Goal: Transaction & Acquisition: Obtain resource

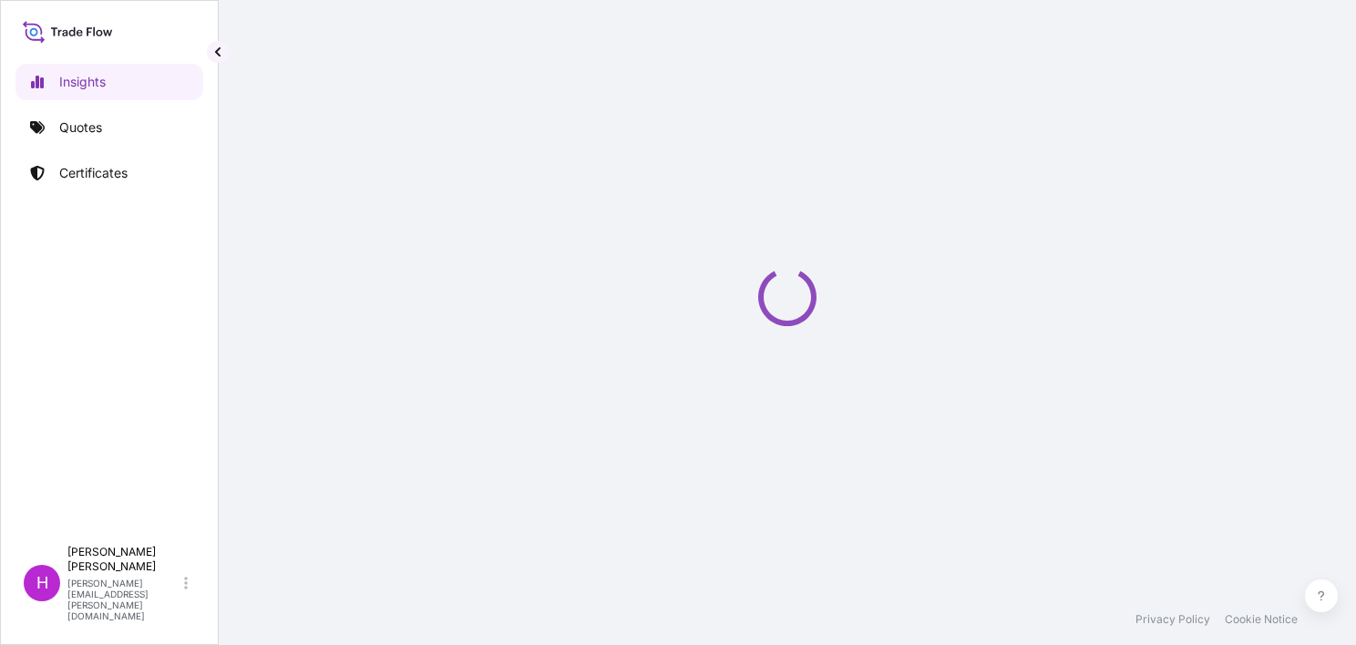
select select "2025"
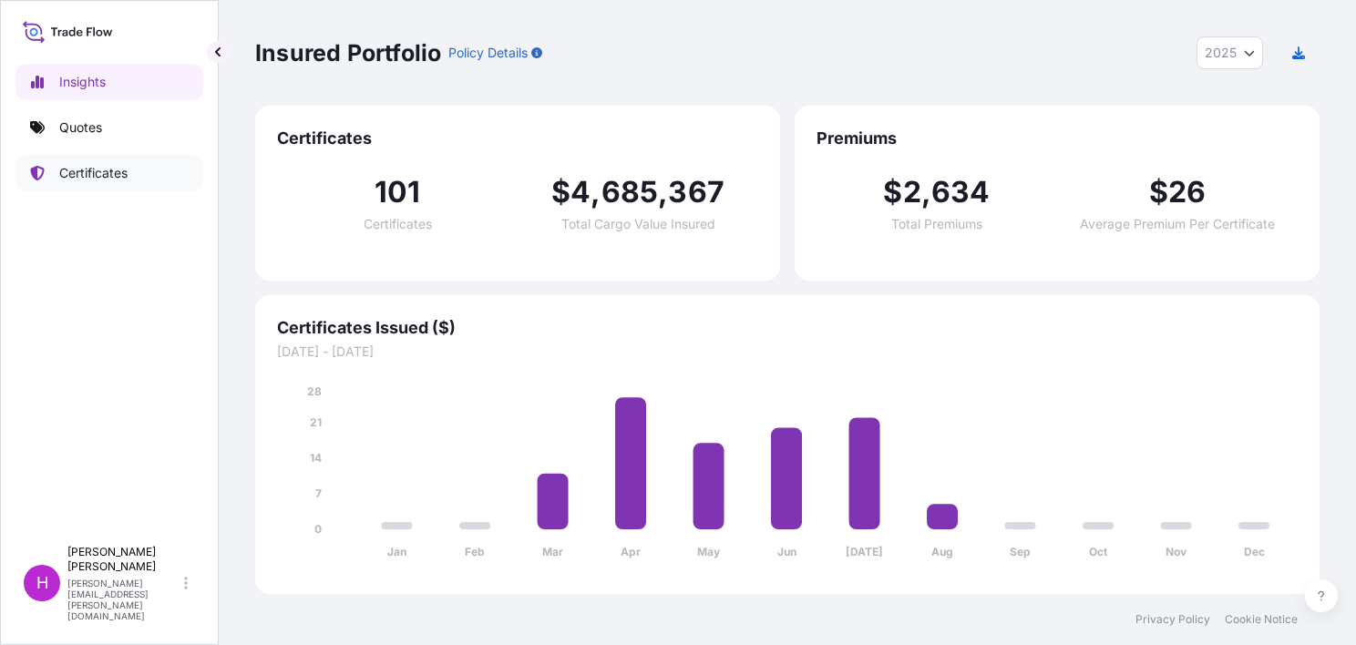
click at [109, 175] on p "Certificates" at bounding box center [93, 173] width 68 height 18
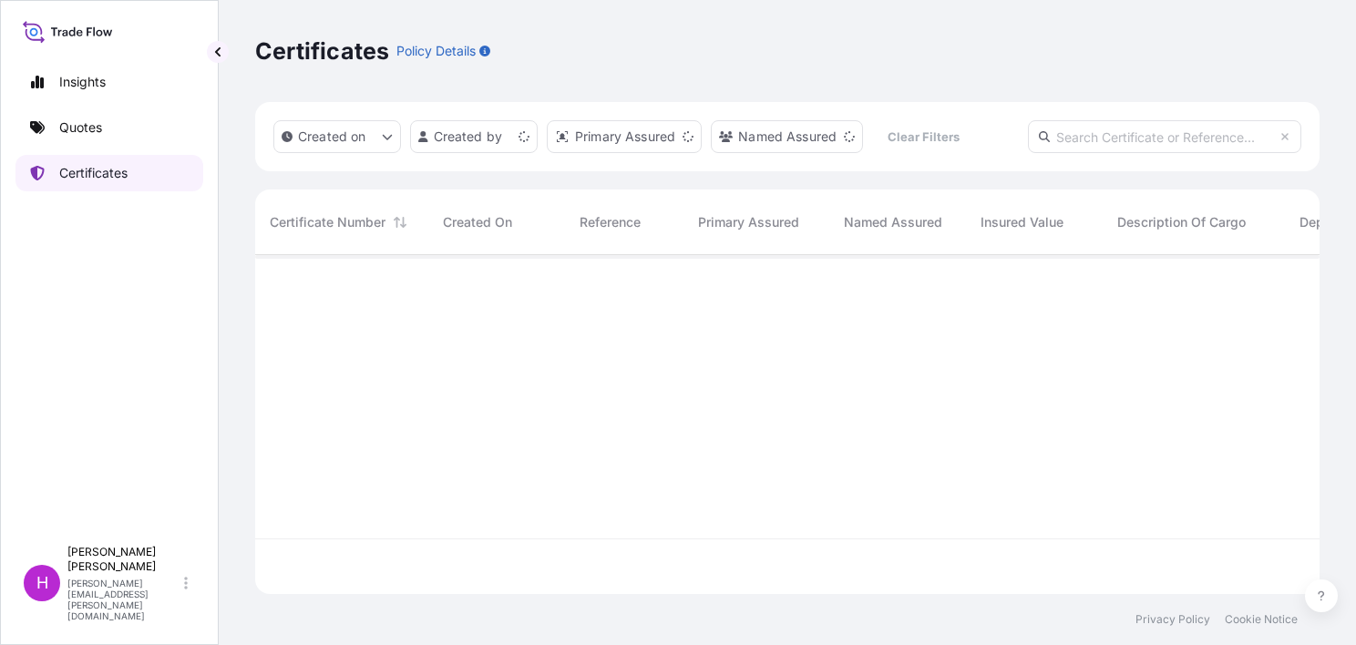
scroll to position [335, 1050]
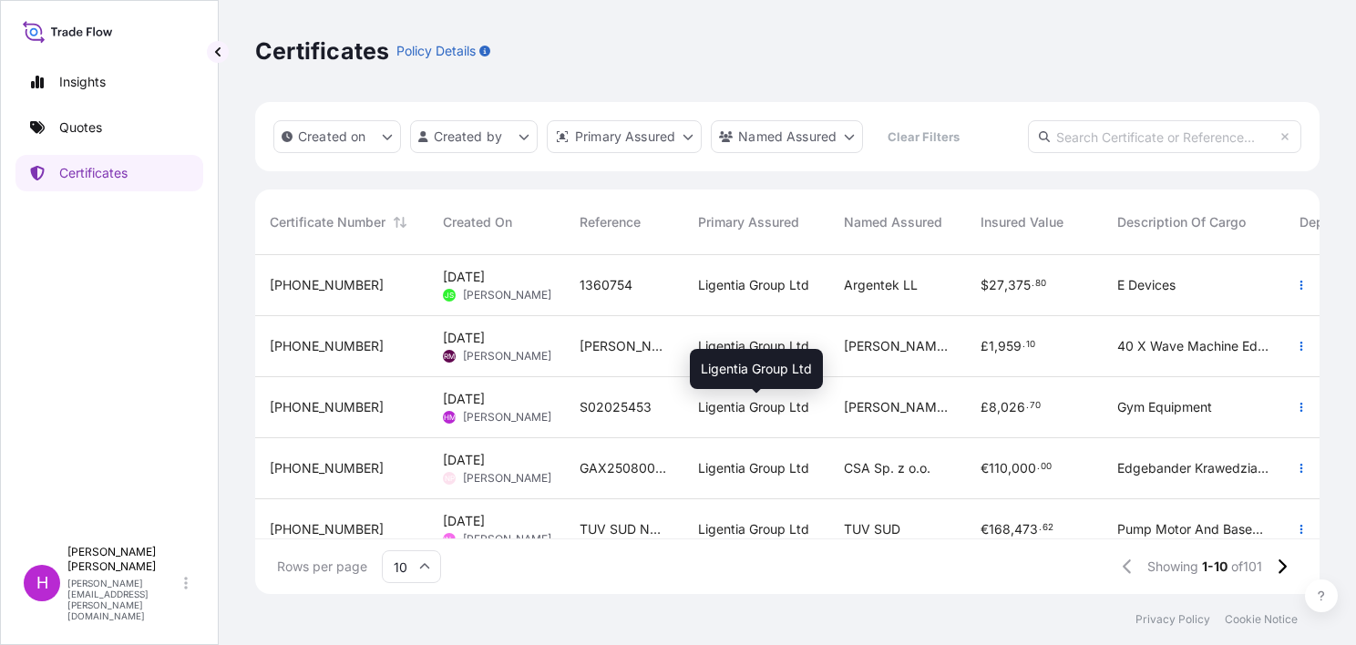
click at [798, 406] on span "Ligentia Group Ltd" at bounding box center [753, 407] width 111 height 18
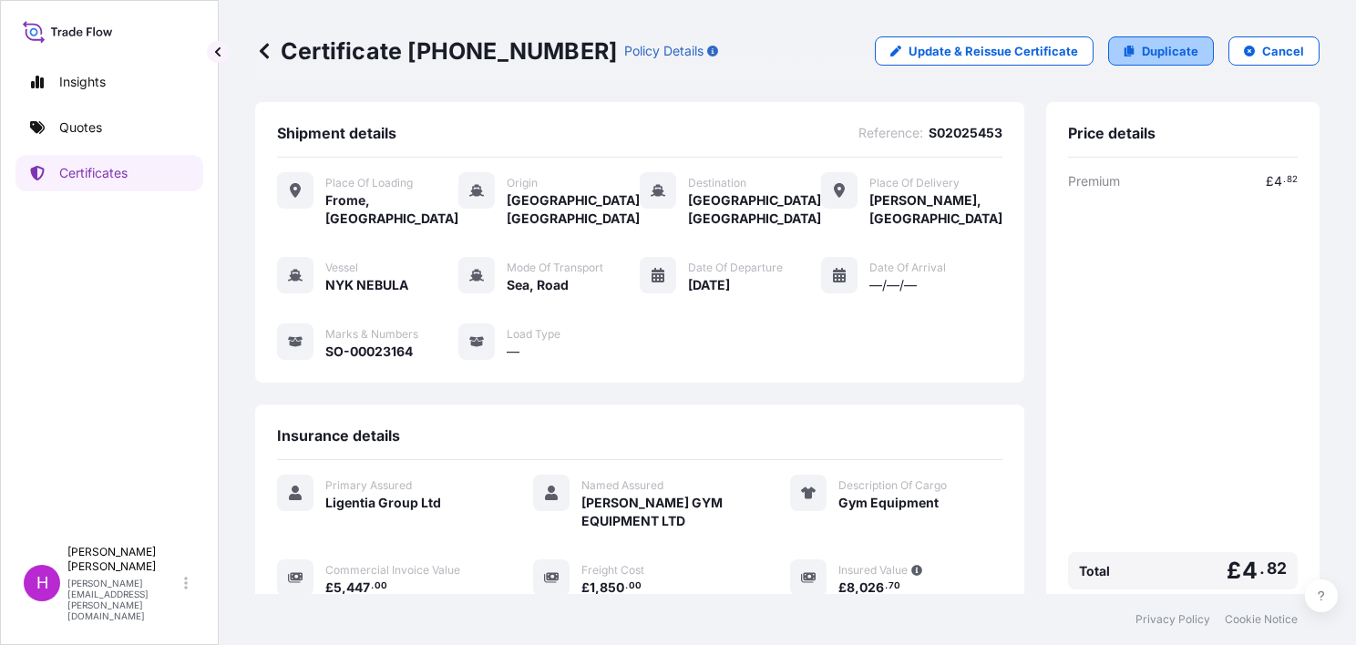
click at [1130, 48] on link "Duplicate" at bounding box center [1161, 50] width 106 height 29
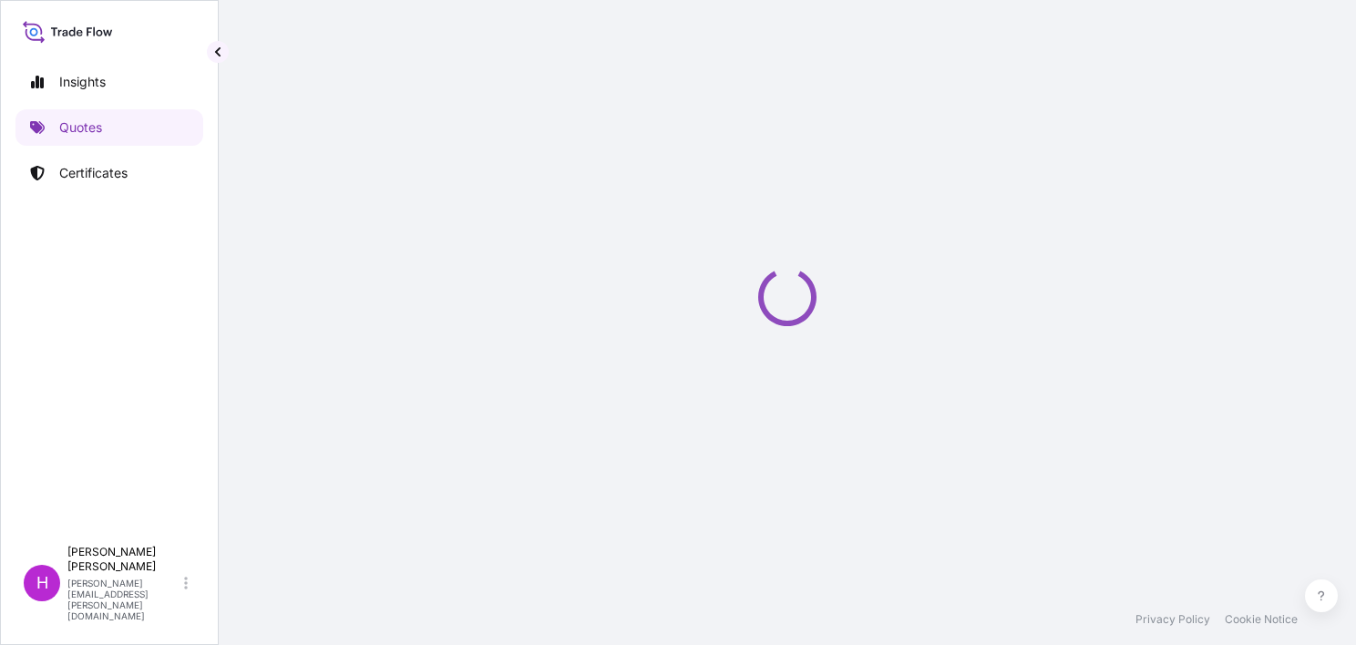
select select "Road / [GEOGRAPHIC_DATA]"
select select "Sea"
select select "Road / [GEOGRAPHIC_DATA]"
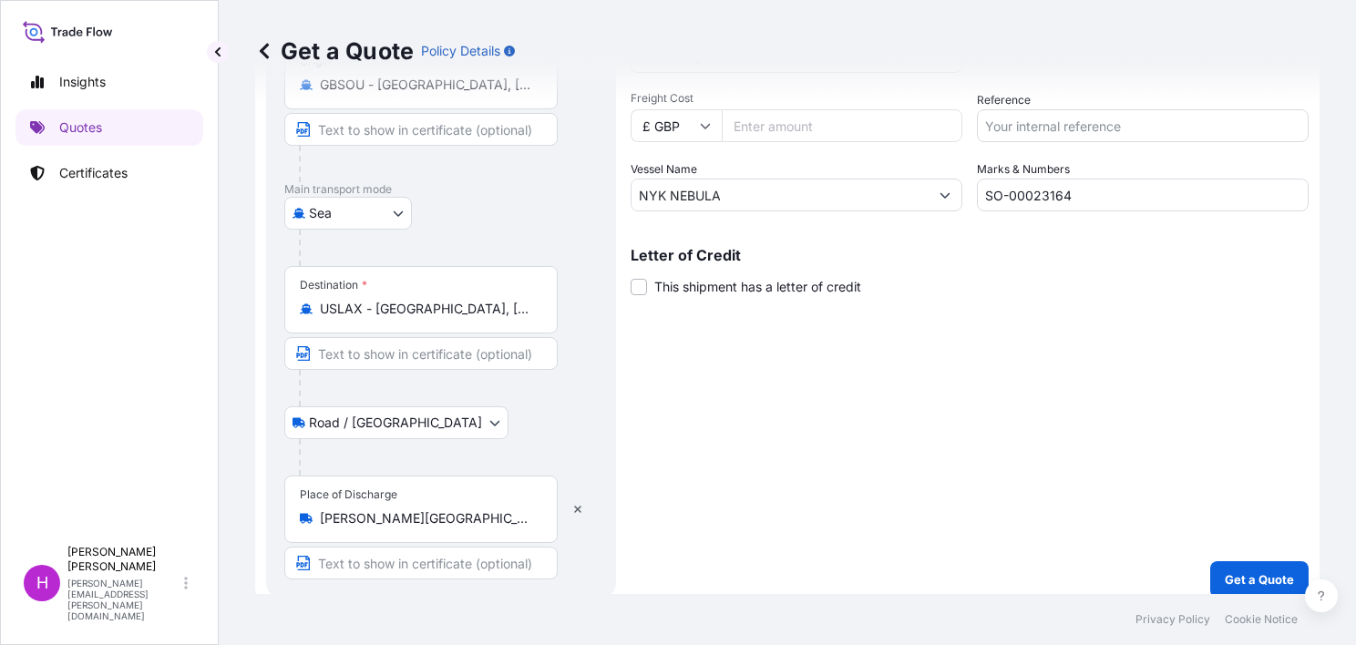
scroll to position [352, 0]
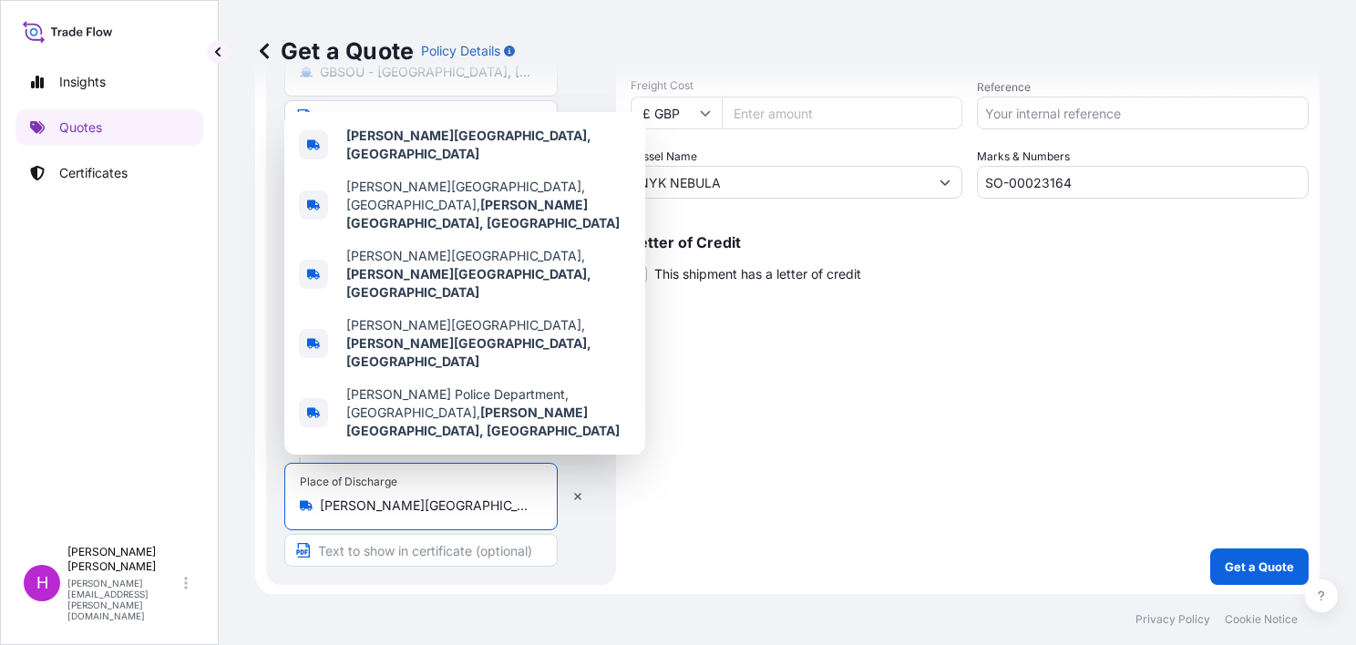
click at [488, 502] on input "[PERSON_NAME][GEOGRAPHIC_DATA], [GEOGRAPHIC_DATA]" at bounding box center [427, 506] width 215 height 18
drag, startPoint x: 488, startPoint y: 502, endPoint x: 323, endPoint y: 495, distance: 166.0
click at [323, 497] on div "[PERSON_NAME][GEOGRAPHIC_DATA], [GEOGRAPHIC_DATA]" at bounding box center [421, 506] width 242 height 18
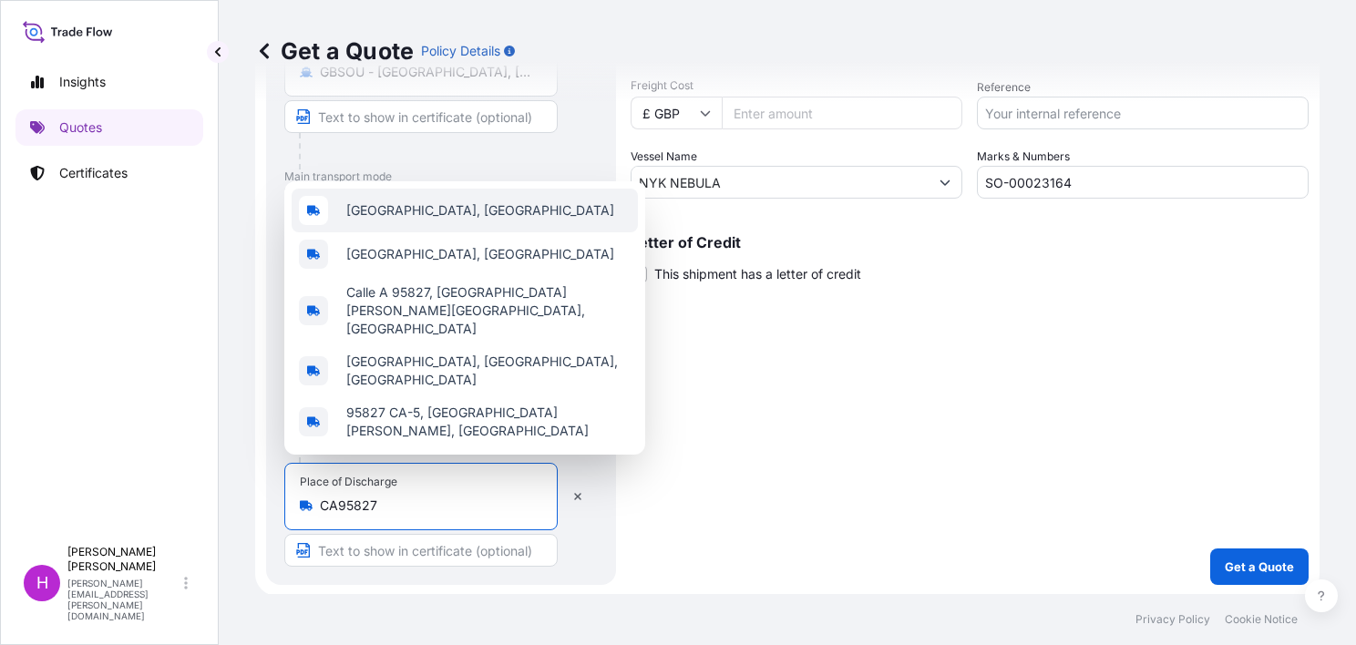
click at [430, 220] on span "[GEOGRAPHIC_DATA], [GEOGRAPHIC_DATA]" at bounding box center [480, 210] width 268 height 18
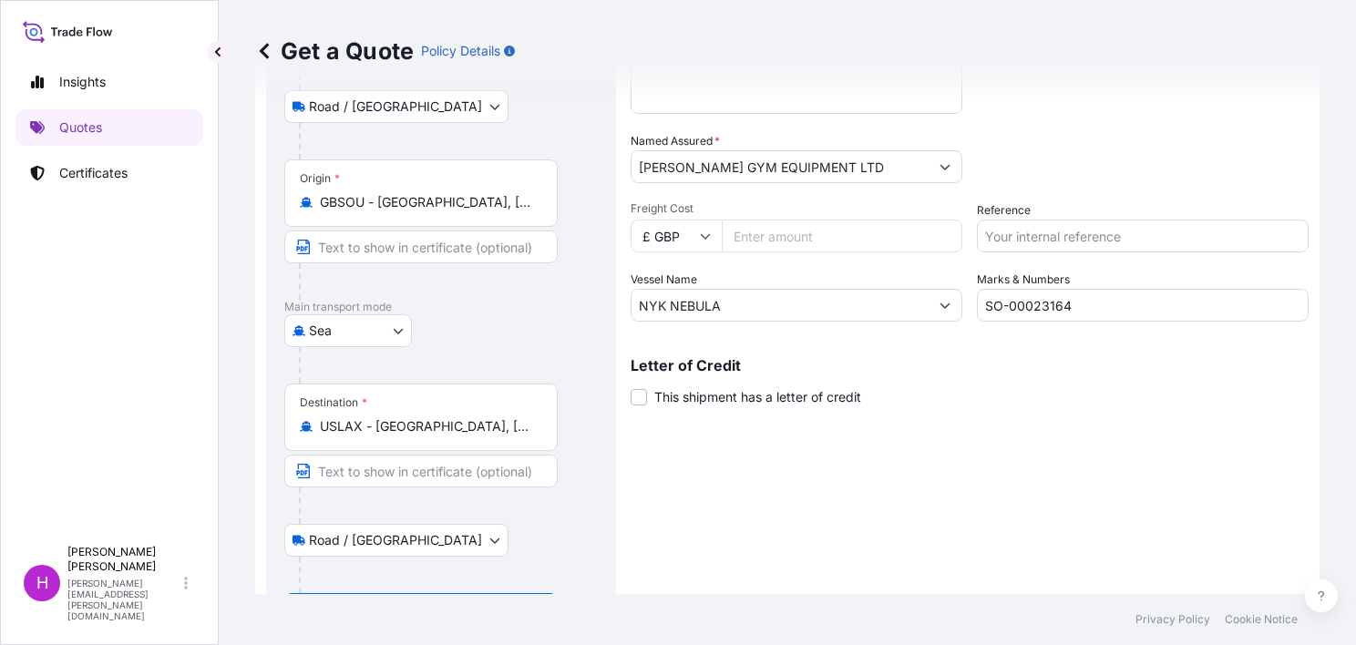
scroll to position [0, 0]
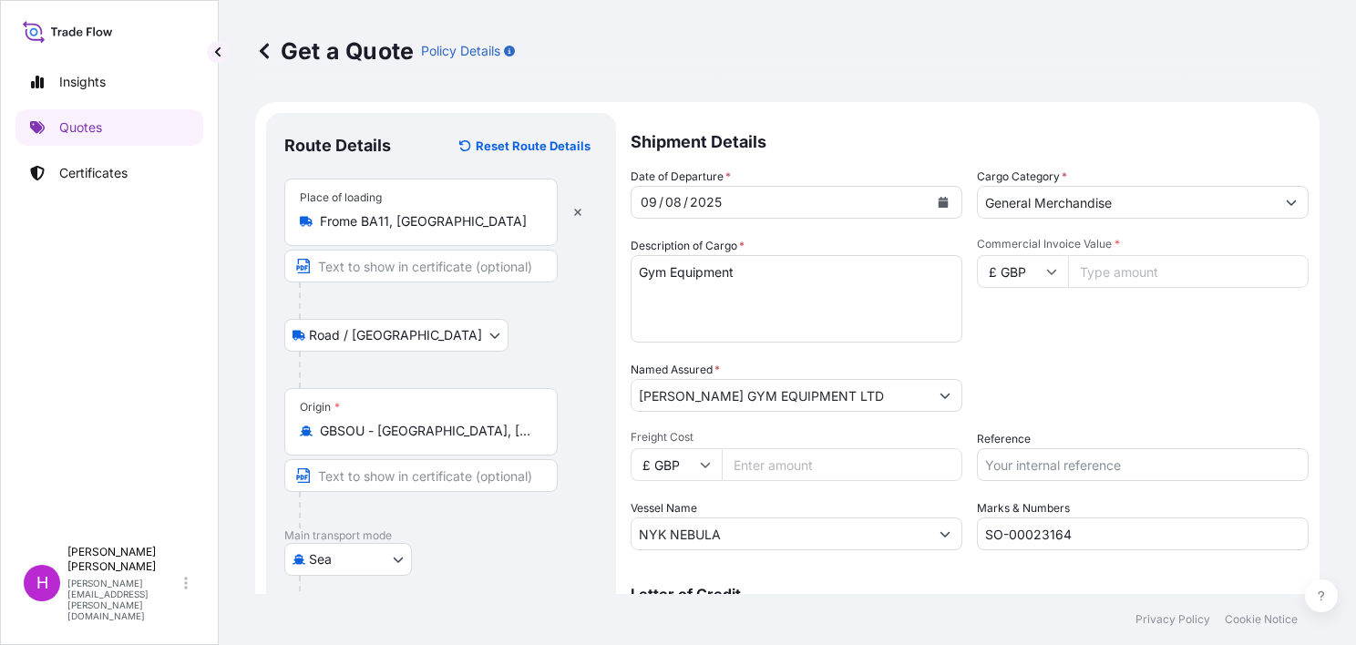
type input "[GEOGRAPHIC_DATA], [GEOGRAPHIC_DATA]"
click at [931, 196] on button "Calendar" at bounding box center [942, 202] width 29 height 29
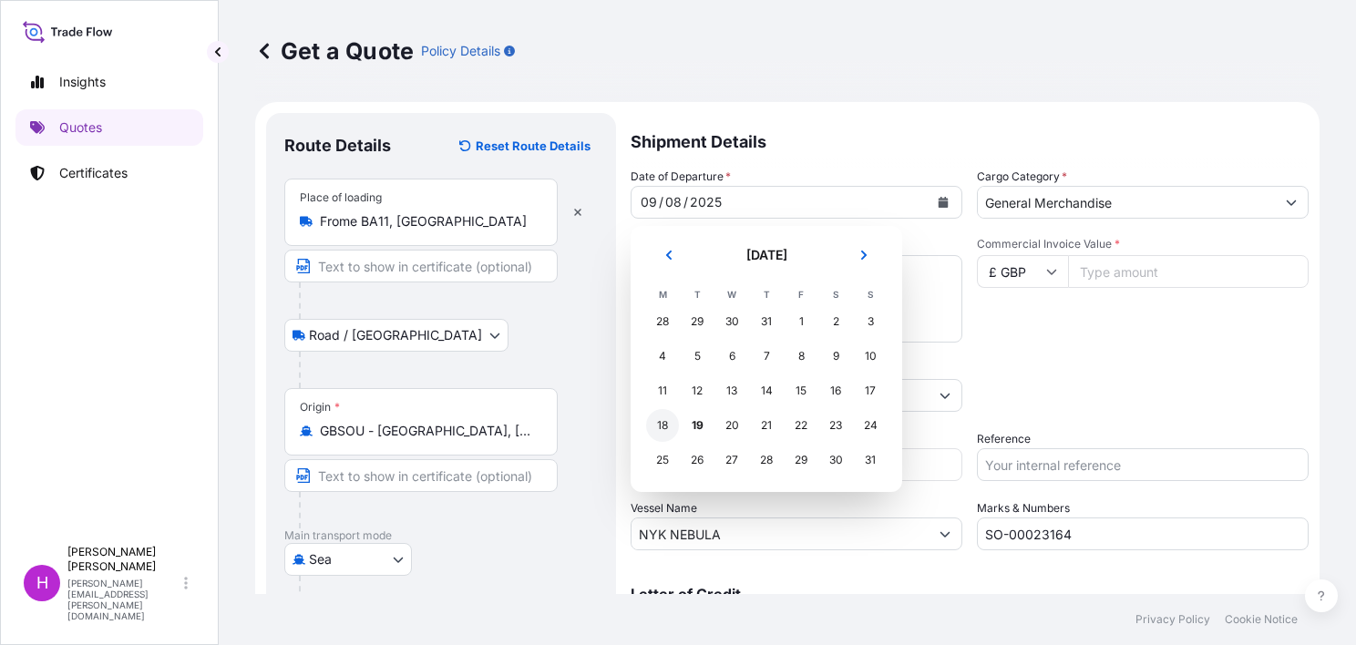
click at [660, 425] on div "18" at bounding box center [662, 425] width 33 height 33
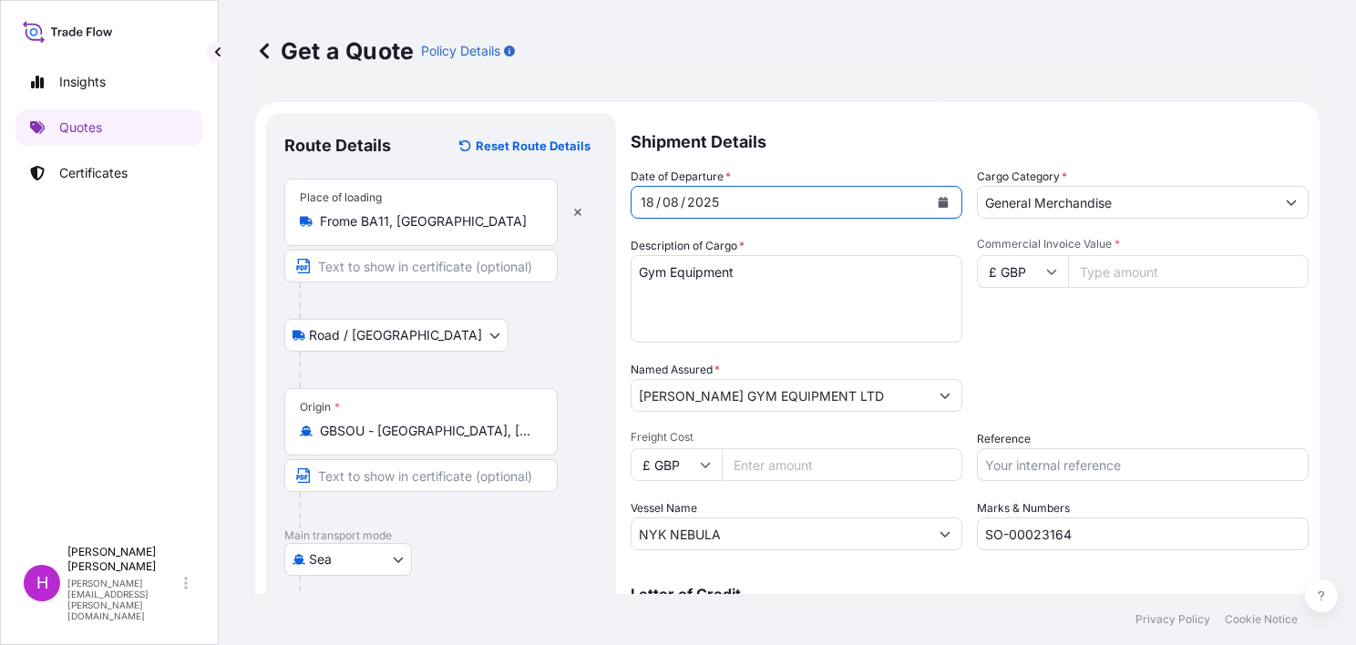
click at [1135, 270] on input "Commercial Invoice Value *" at bounding box center [1188, 271] width 241 height 33
type input "10250.00"
click at [772, 470] on input "Freight Cost" at bounding box center [842, 464] width 241 height 33
type input "2700.00"
click at [1007, 469] on input "Reference" at bounding box center [1143, 464] width 332 height 33
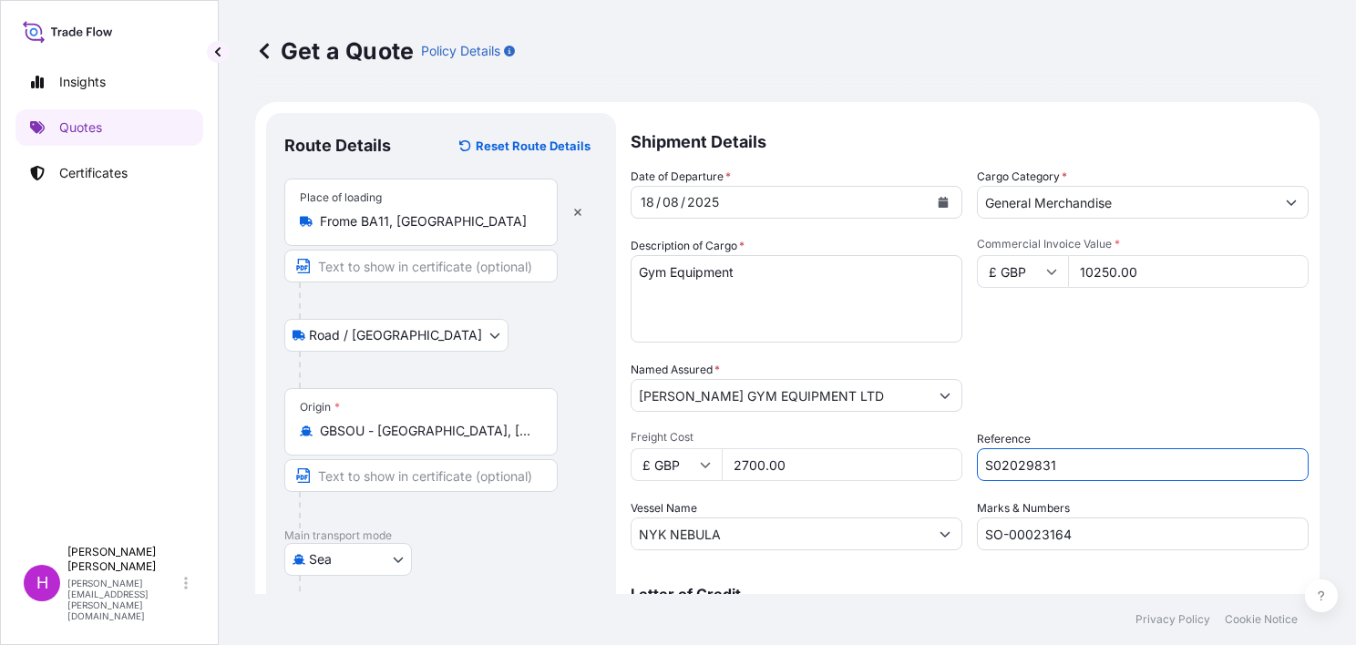
type input "S02029831"
drag, startPoint x: 758, startPoint y: 534, endPoint x: 615, endPoint y: 531, distance: 143.1
click at [615, 531] on form "Route Details Reset Route Details Place of loading Frome BA11, [GEOGRAPHIC_DATA…" at bounding box center [787, 528] width 1064 height 853
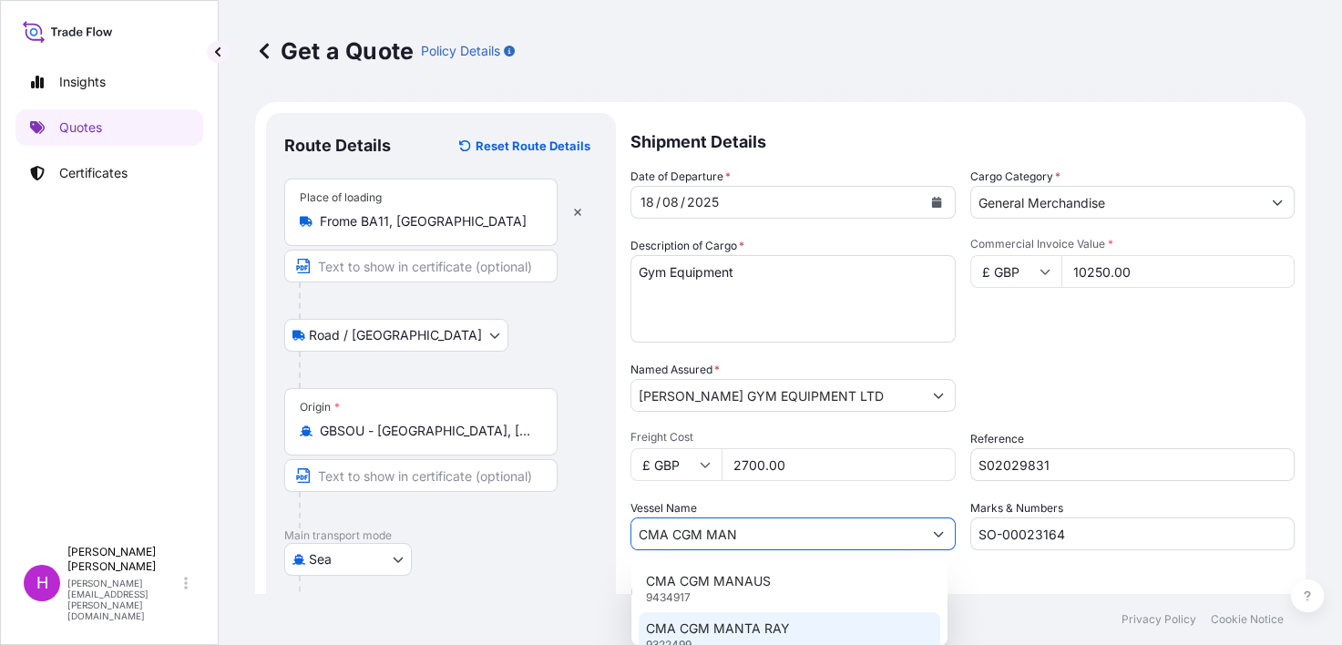
click at [692, 620] on p "CMA CGM MANTA RAY" at bounding box center [718, 629] width 144 height 18
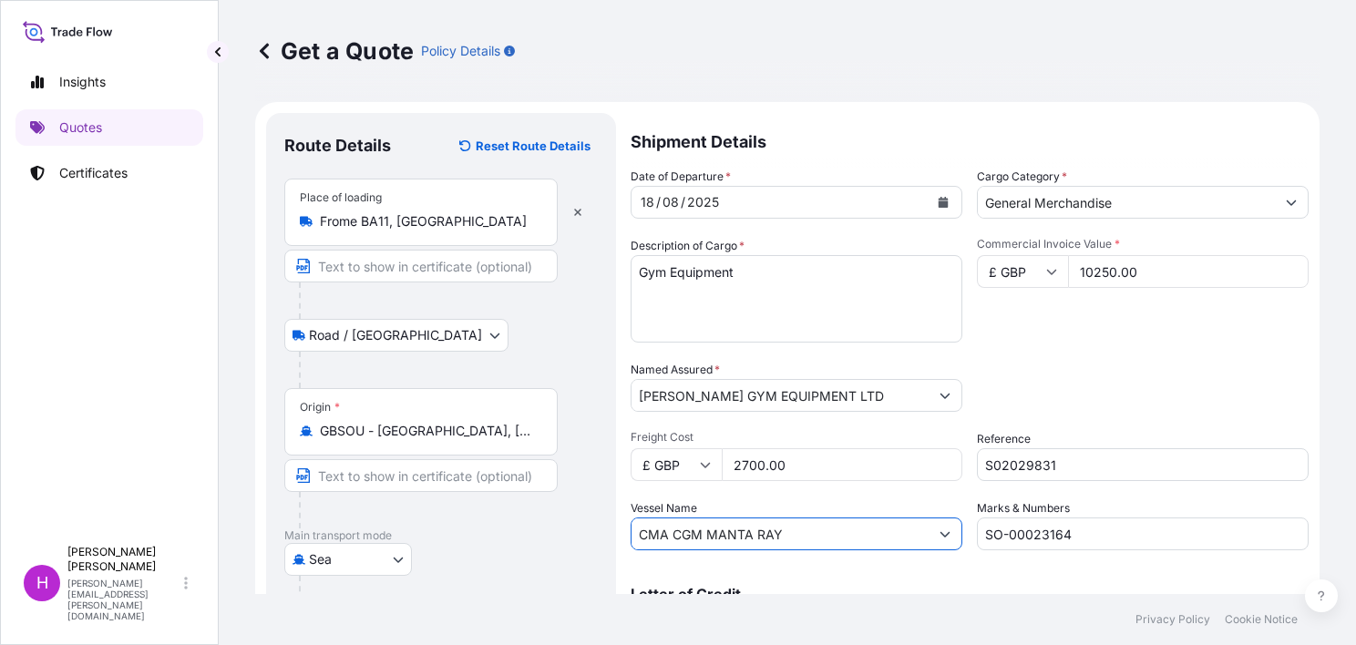
type input "CMA CGM MANTA RAY"
click at [1075, 535] on input "SO-00023164" at bounding box center [1143, 534] width 332 height 33
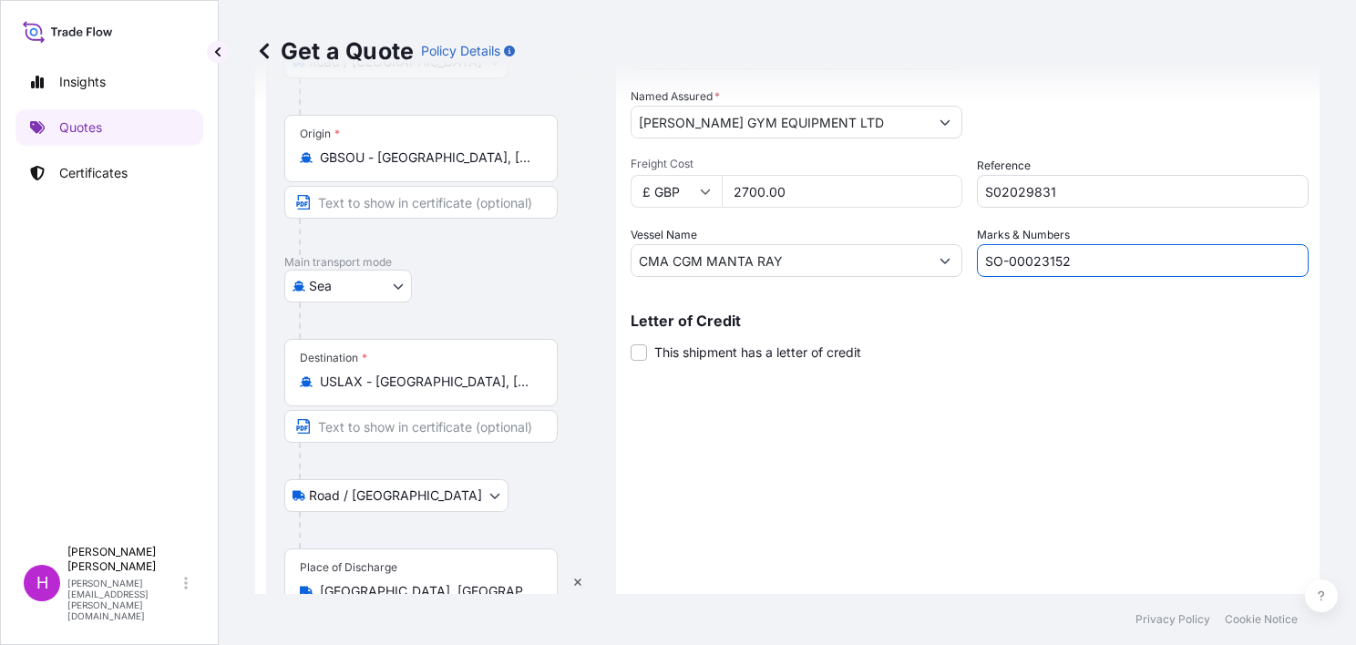
scroll to position [359, 0]
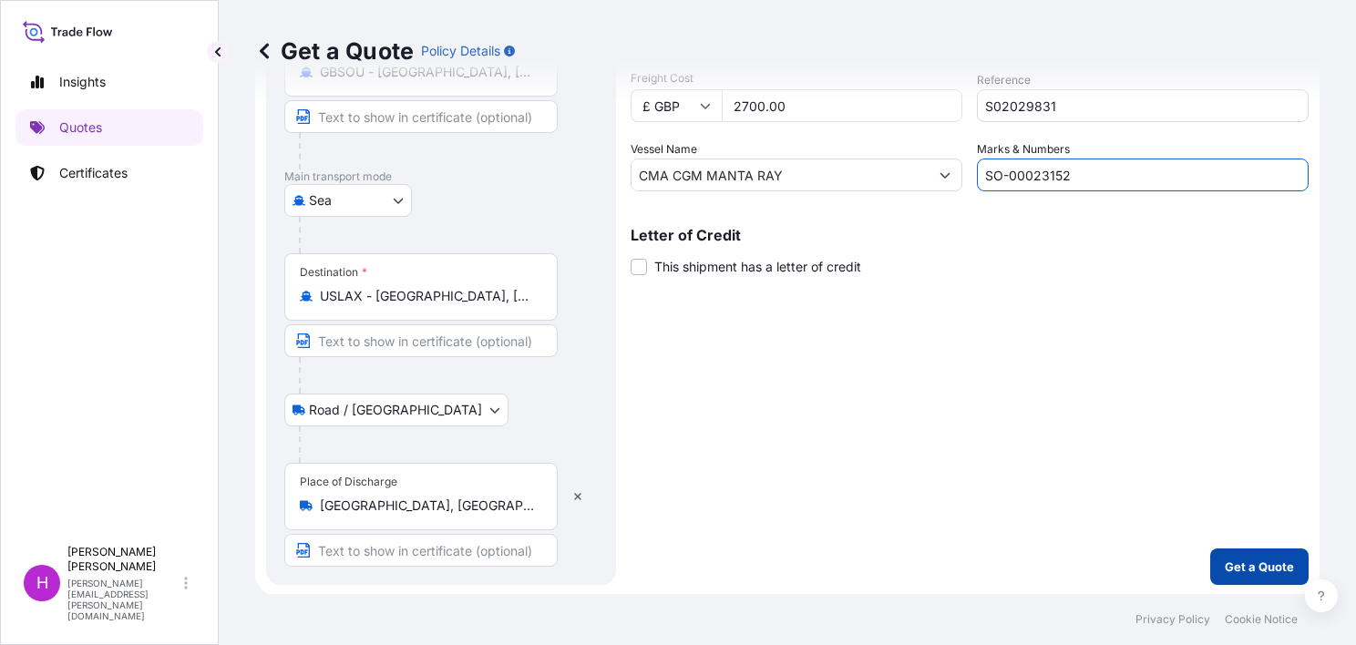
type input "SO-00023152"
click at [1225, 564] on p "Get a Quote" at bounding box center [1259, 567] width 69 height 18
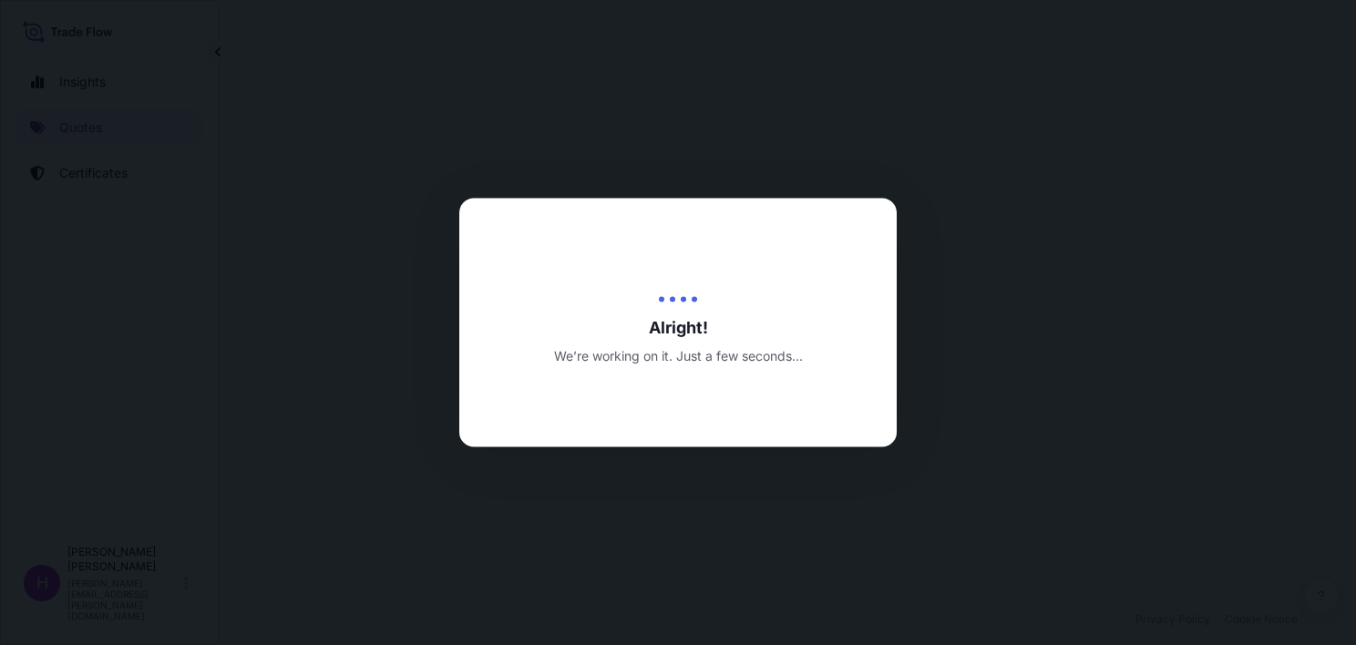
select select "Road / [GEOGRAPHIC_DATA]"
select select "Sea"
select select "Road / [GEOGRAPHIC_DATA]"
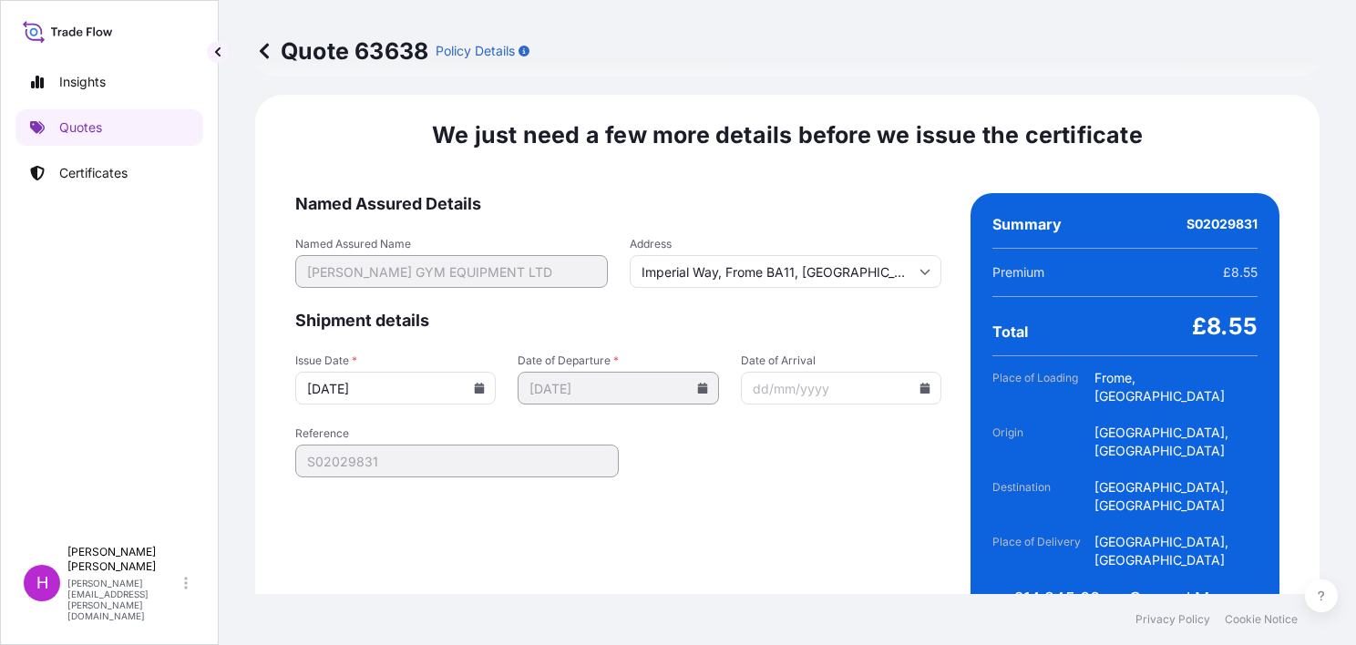
scroll to position [2811, 0]
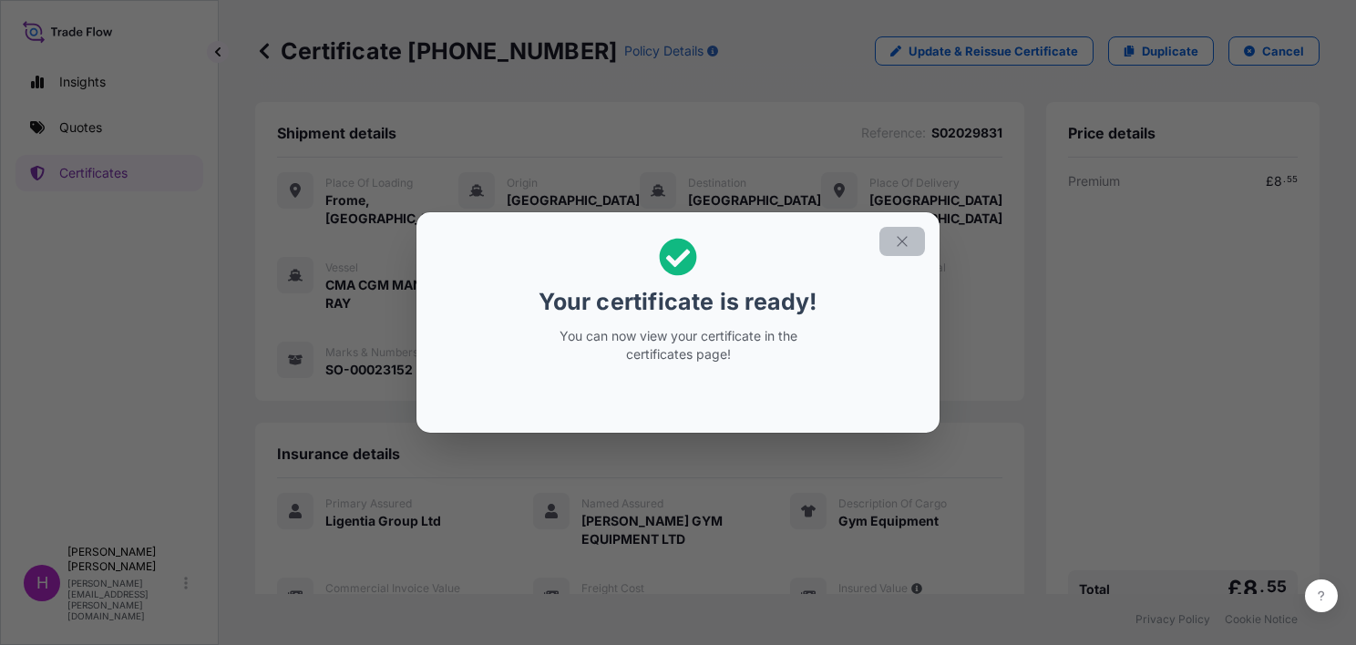
click at [909, 234] on icon "button" at bounding box center [902, 241] width 16 height 16
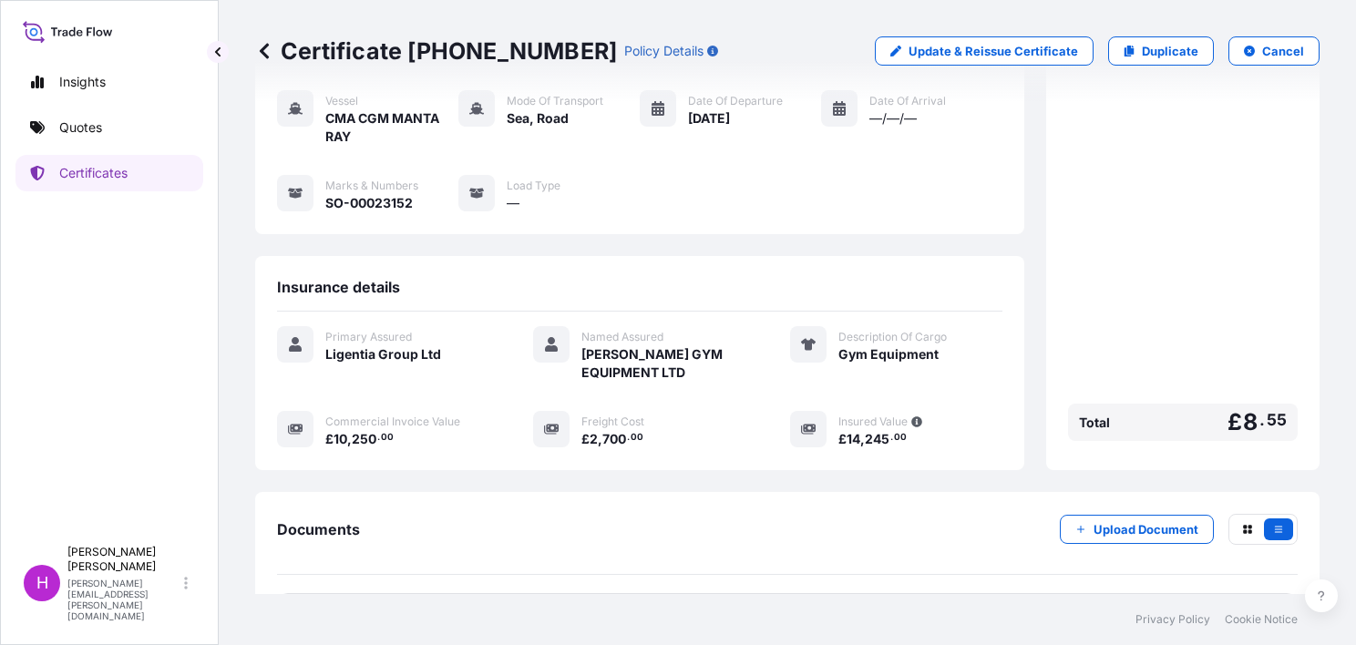
scroll to position [310, 0]
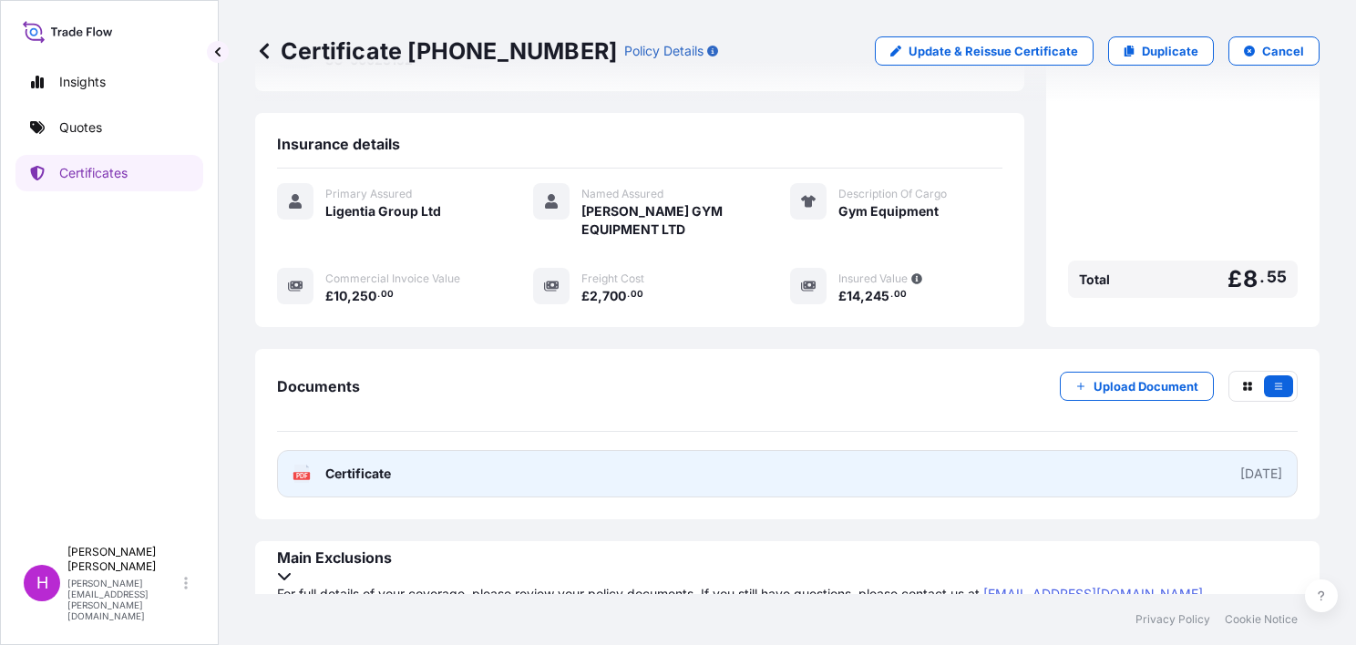
click at [347, 467] on span "Certificate" at bounding box center [358, 474] width 66 height 18
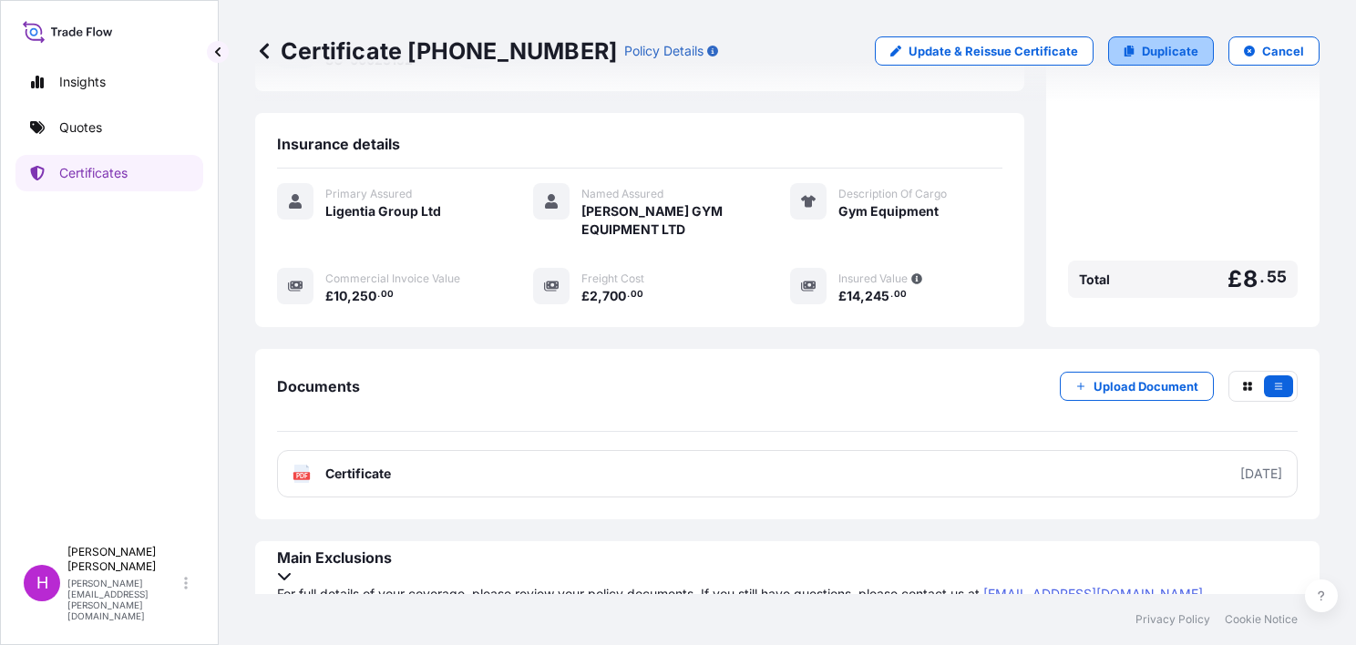
click at [1142, 48] on p "Duplicate" at bounding box center [1170, 51] width 56 height 18
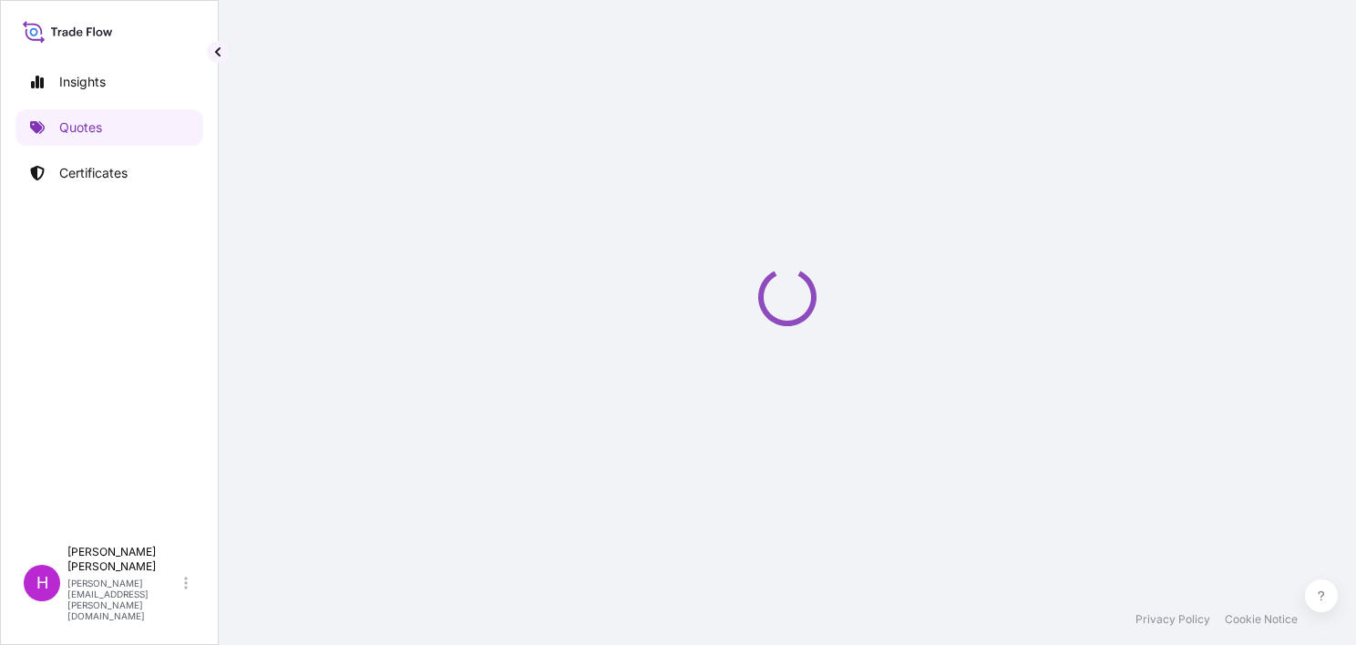
select select "Road / [GEOGRAPHIC_DATA]"
select select "Sea"
select select "Road / [GEOGRAPHIC_DATA]"
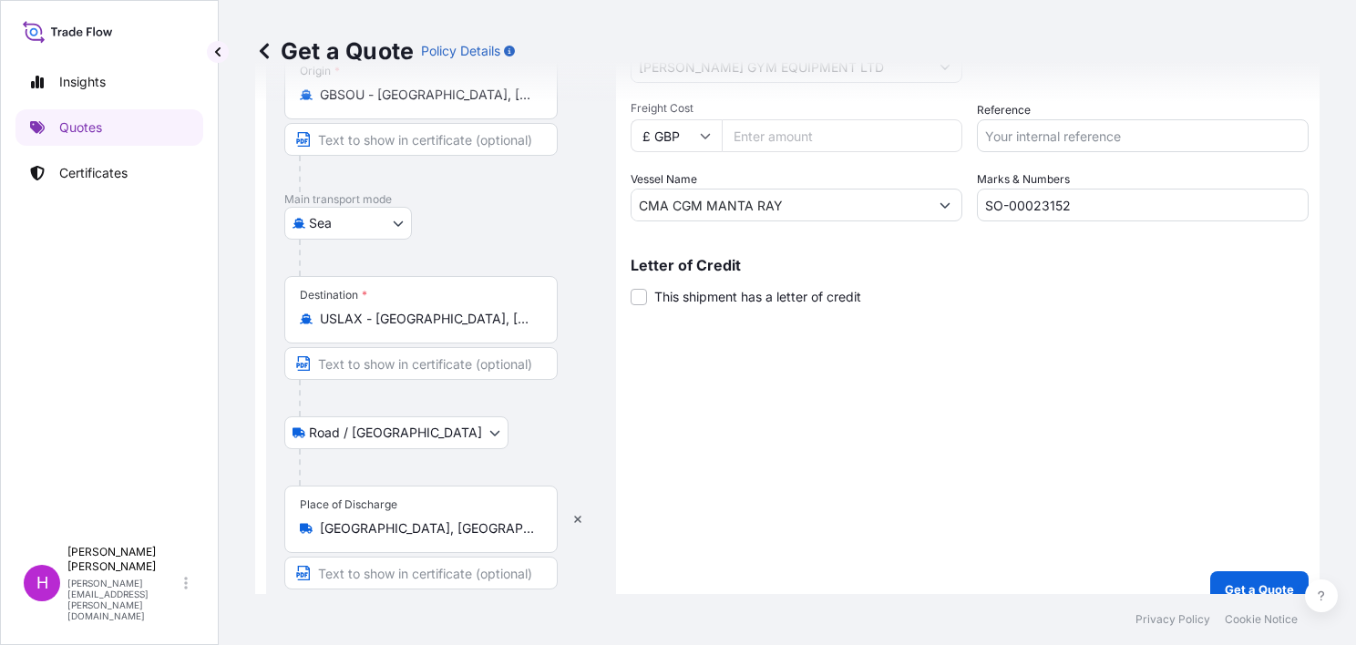
scroll to position [352, 0]
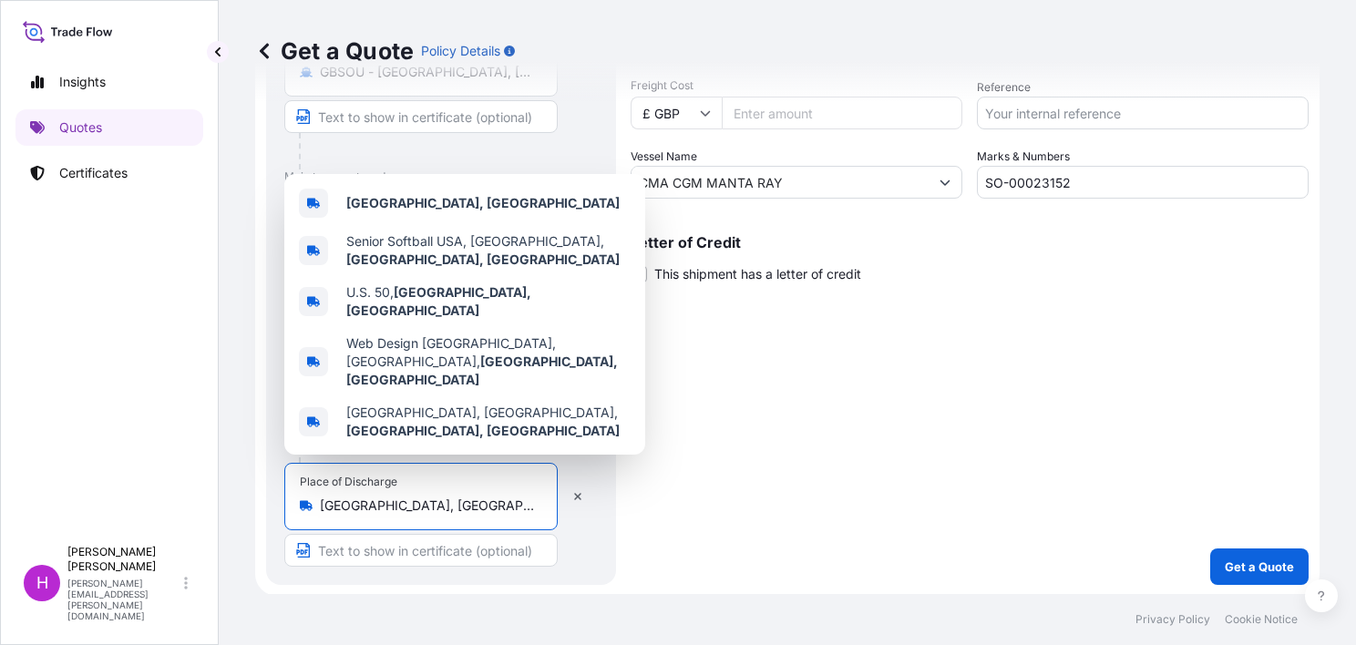
drag, startPoint x: 521, startPoint y: 508, endPoint x: 319, endPoint y: 505, distance: 202.3
click at [320, 505] on input "[GEOGRAPHIC_DATA], [GEOGRAPHIC_DATA]" at bounding box center [427, 506] width 215 height 18
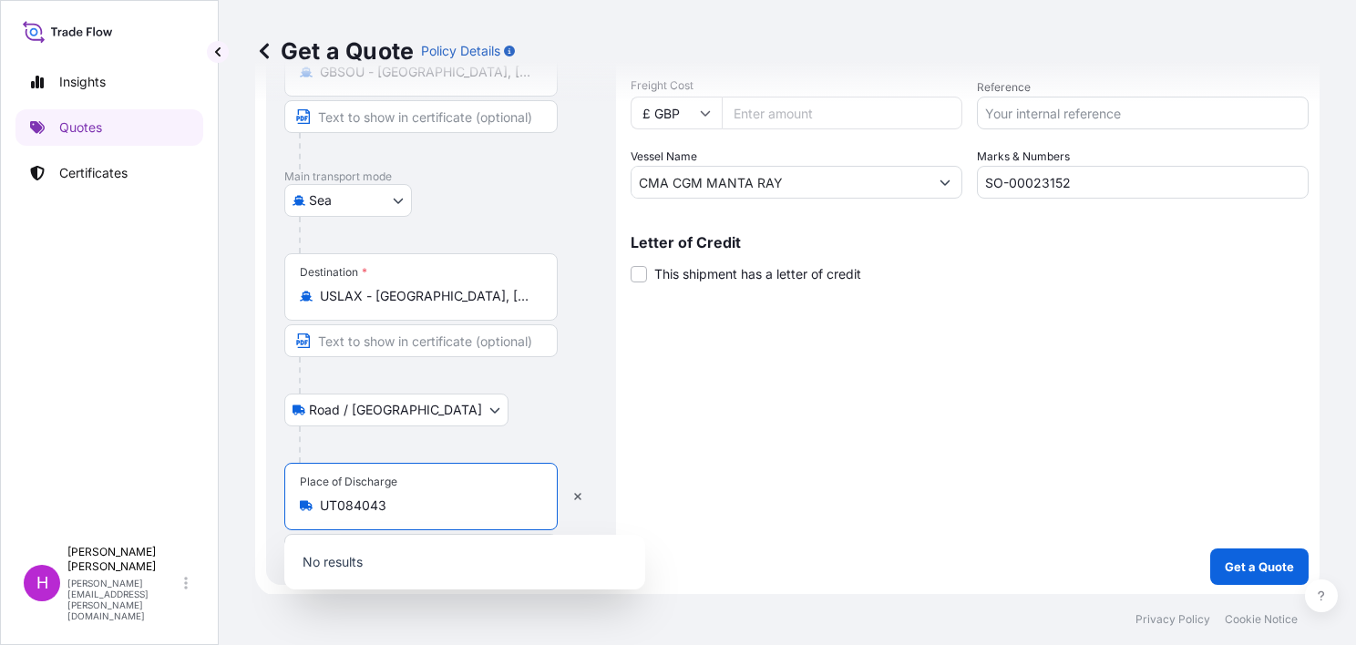
type input "[GEOGRAPHIC_DATA], [GEOGRAPHIC_DATA]"
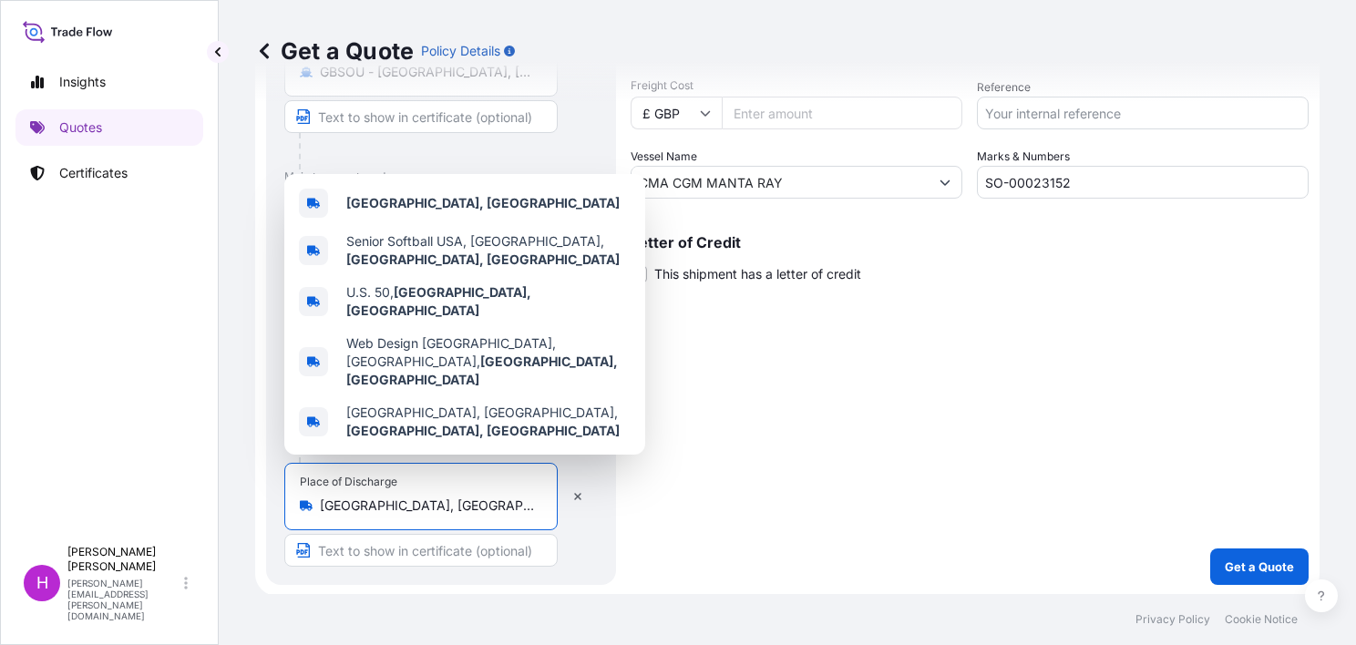
drag, startPoint x: 503, startPoint y: 505, endPoint x: 297, endPoint y: 502, distance: 205.9
click at [297, 502] on div "Place of [GEOGRAPHIC_DATA], [GEOGRAPHIC_DATA]" at bounding box center [420, 496] width 273 height 67
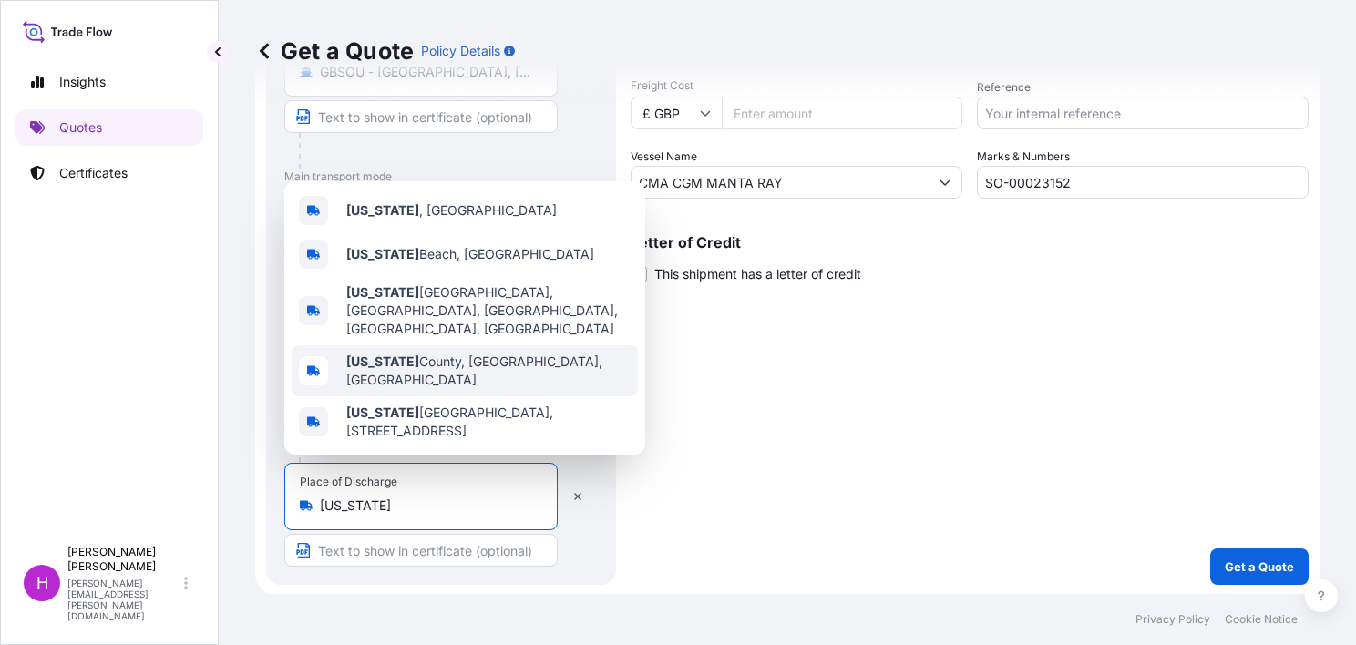
click at [446, 372] on span "[US_STATE][GEOGRAPHIC_DATA], [GEOGRAPHIC_DATA], [GEOGRAPHIC_DATA]" at bounding box center [488, 371] width 284 height 36
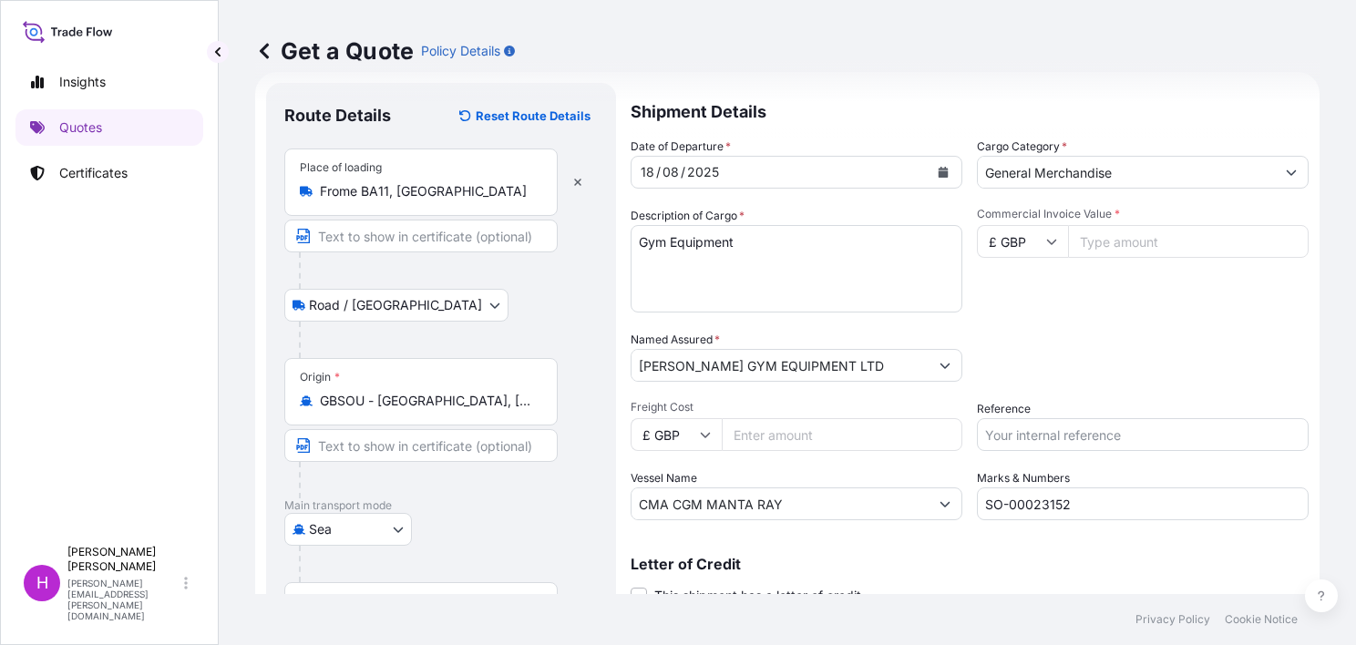
scroll to position [0, 0]
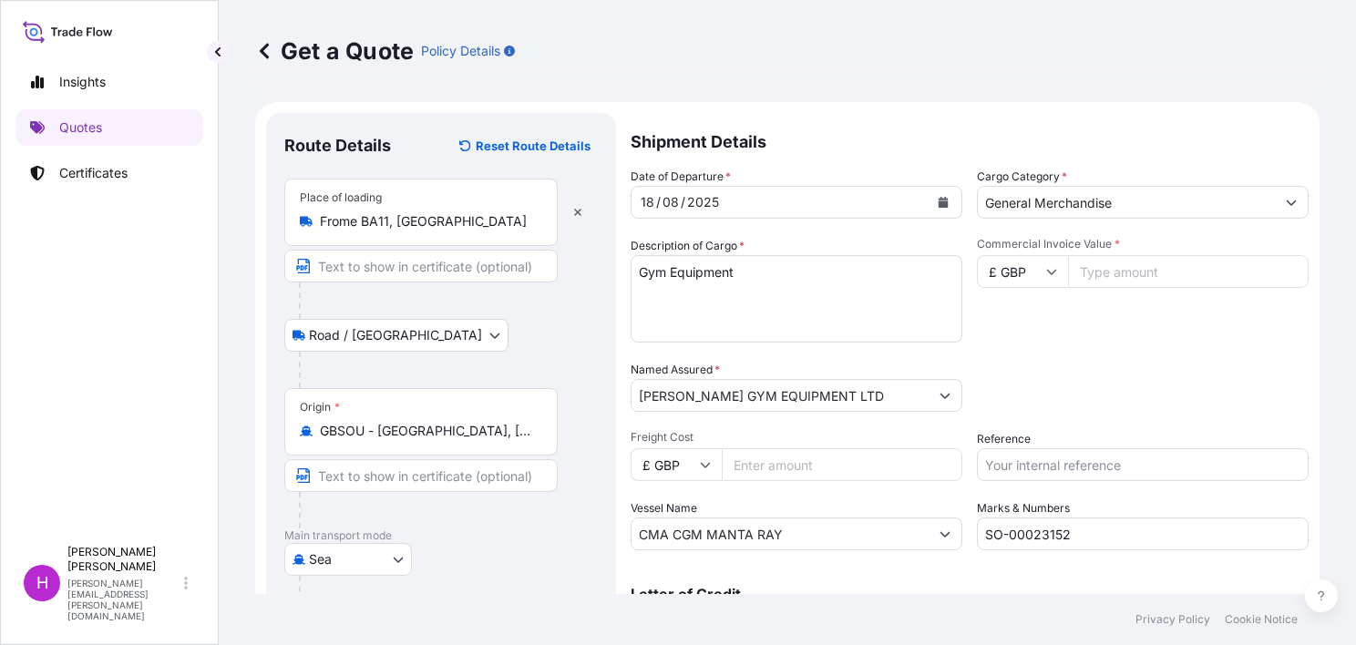
type input "[US_STATE][GEOGRAPHIC_DATA], [GEOGRAPHIC_DATA], [GEOGRAPHIC_DATA]"
click at [1118, 273] on input "Commercial Invoice Value *" at bounding box center [1188, 271] width 241 height 33
type input "7633.50"
click at [770, 461] on input "Freight Cost" at bounding box center [842, 464] width 241 height 33
type input "2950.00"
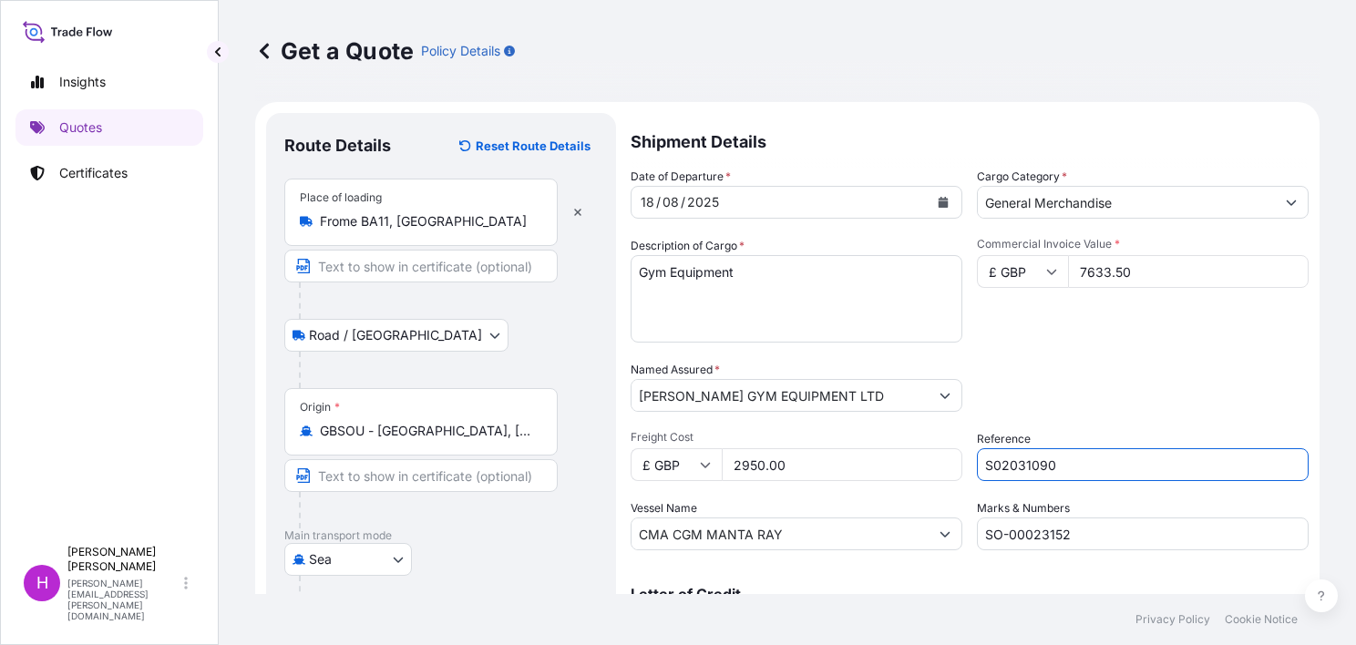
type input "S02031090"
click at [1090, 538] on input "SO-00023152" at bounding box center [1143, 534] width 332 height 33
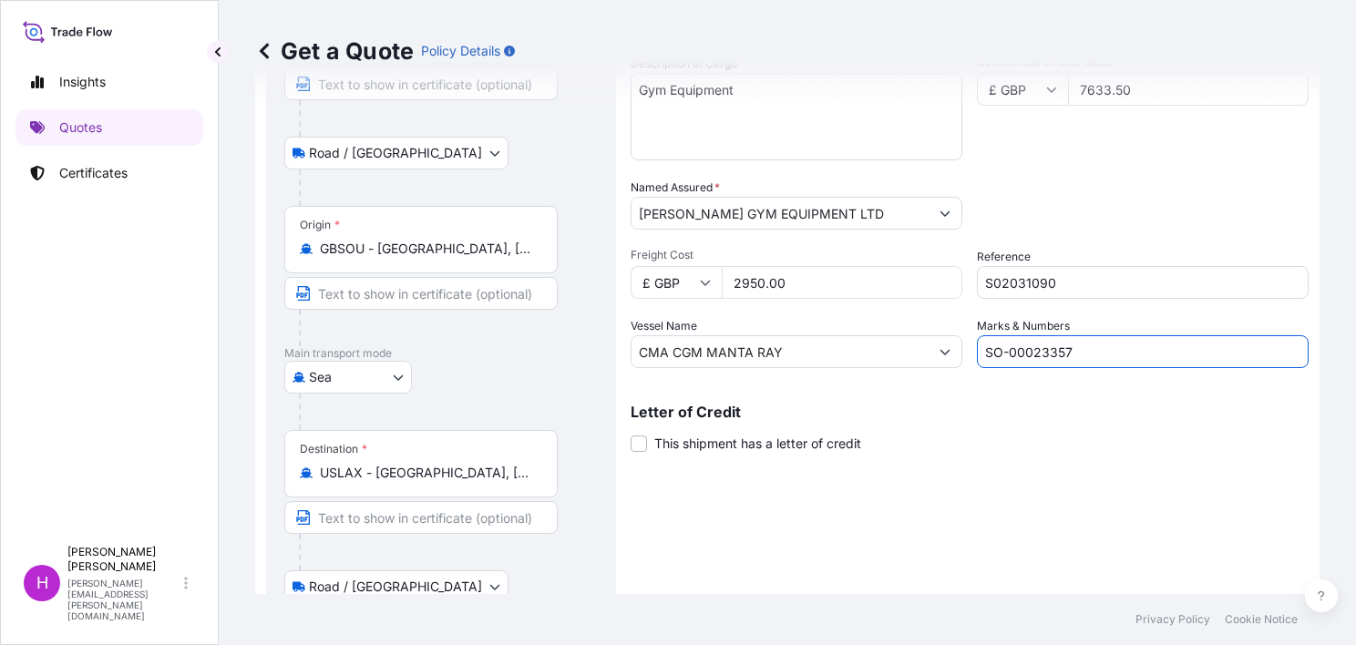
scroll to position [359, 0]
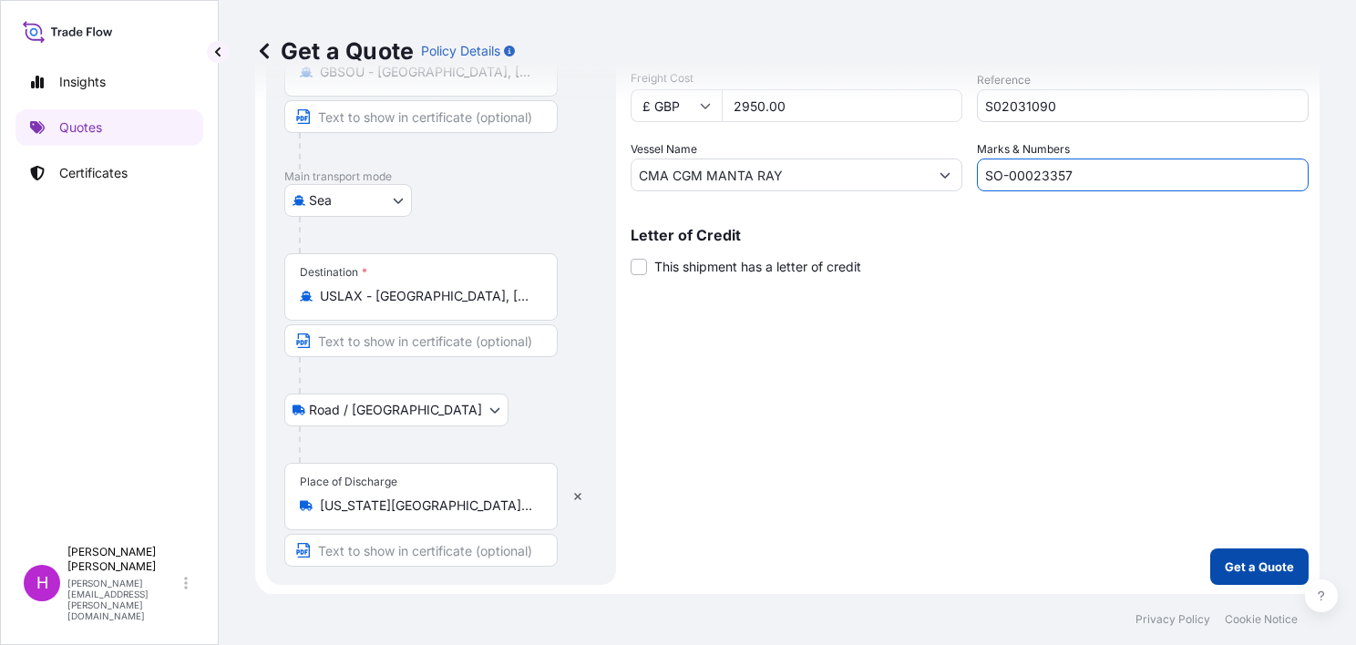
type input "SO-00023357"
click at [1225, 570] on p "Get a Quote" at bounding box center [1259, 567] width 69 height 18
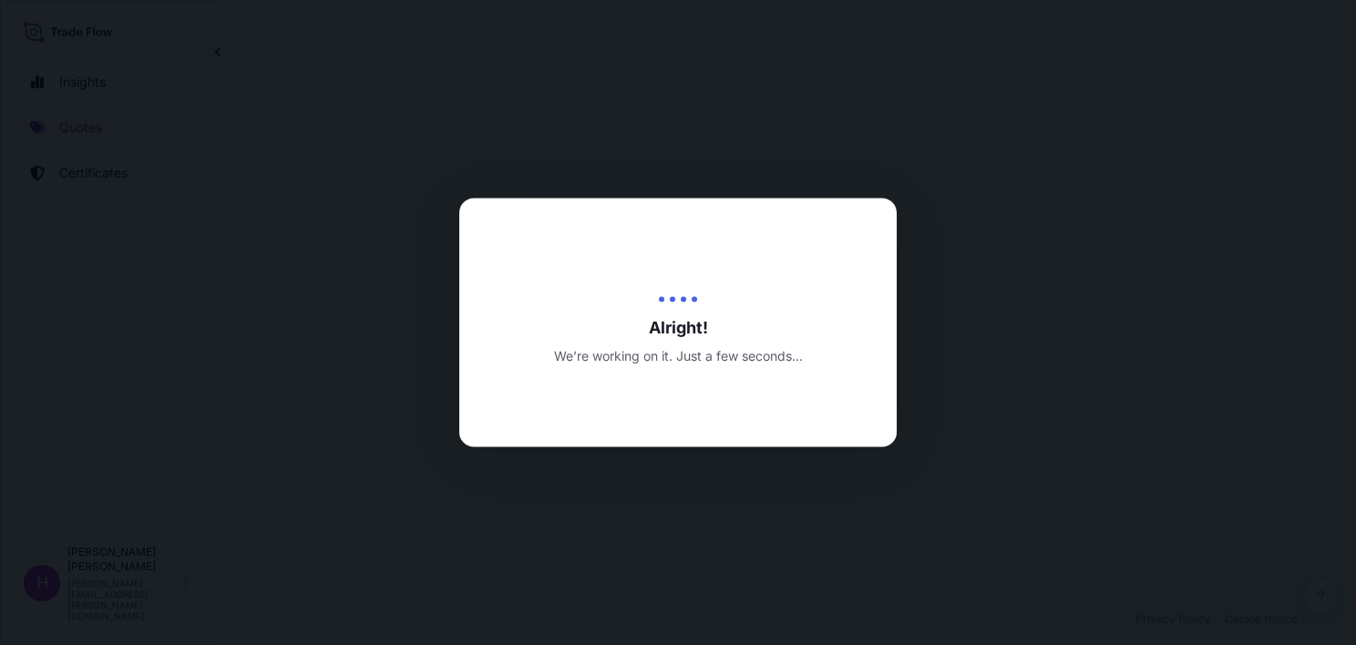
select select "Road / [GEOGRAPHIC_DATA]"
select select "Sea"
select select "Road / [GEOGRAPHIC_DATA]"
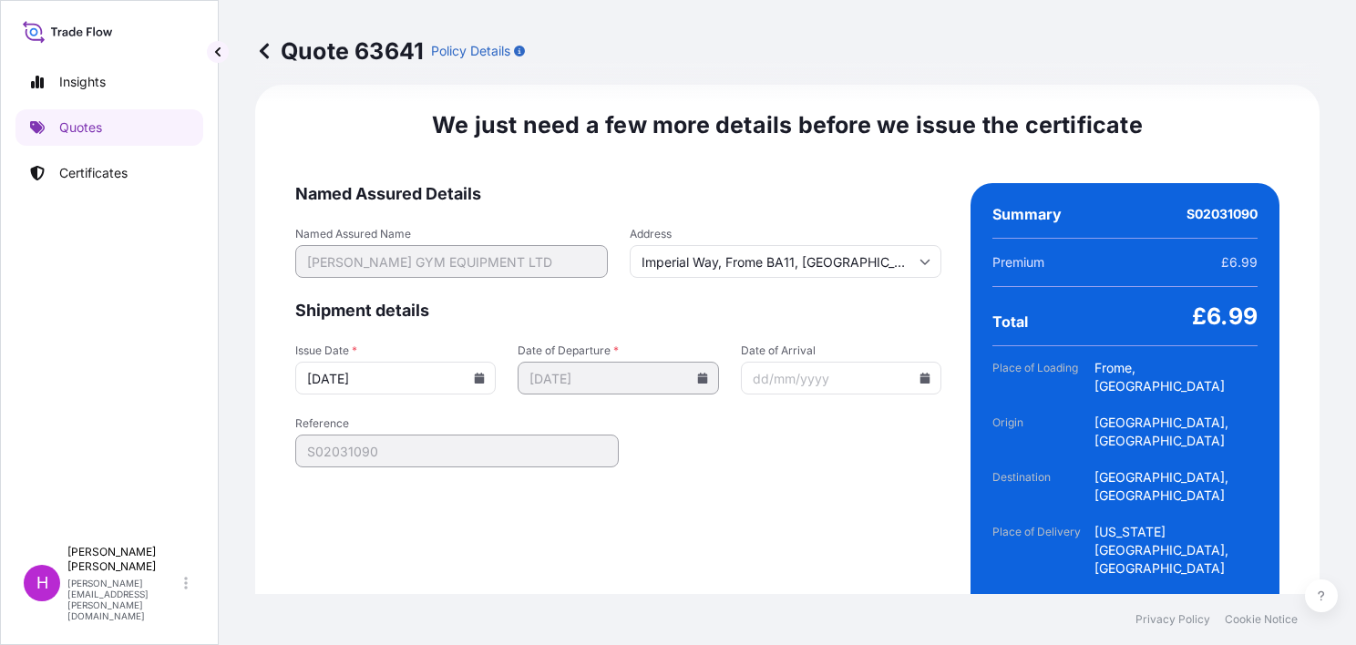
scroll to position [2811, 0]
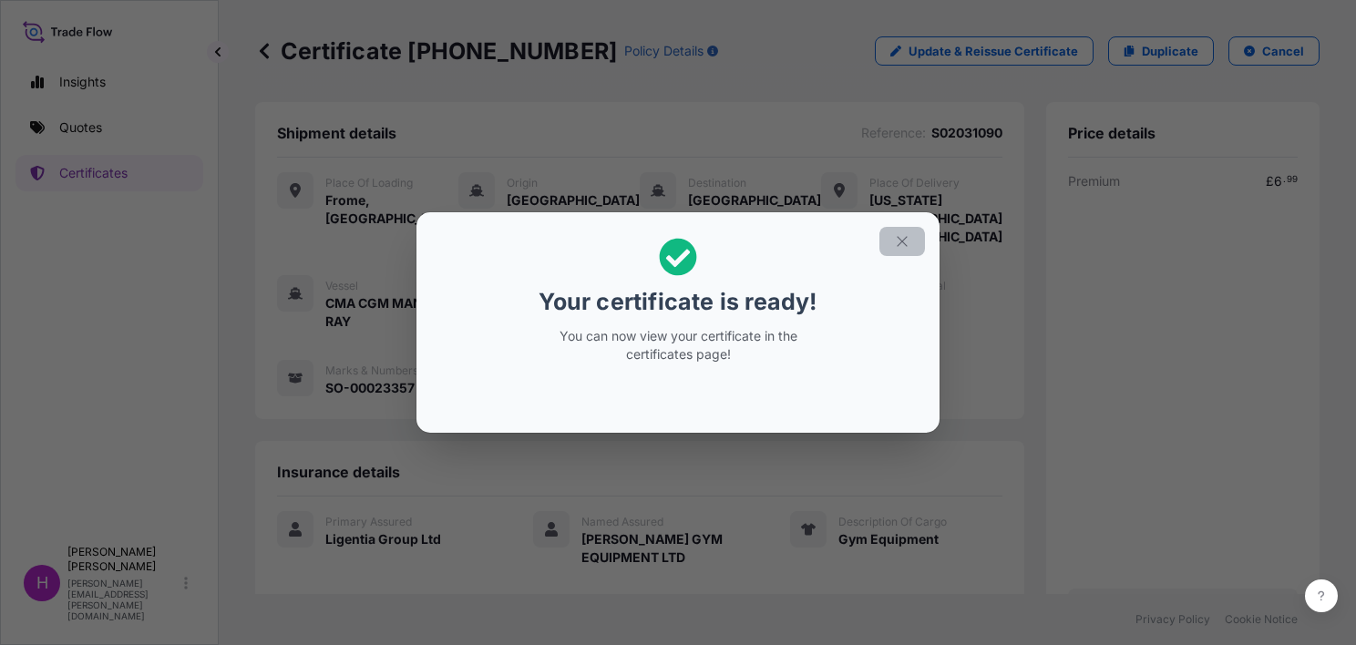
click at [904, 236] on icon "button" at bounding box center [902, 241] width 16 height 16
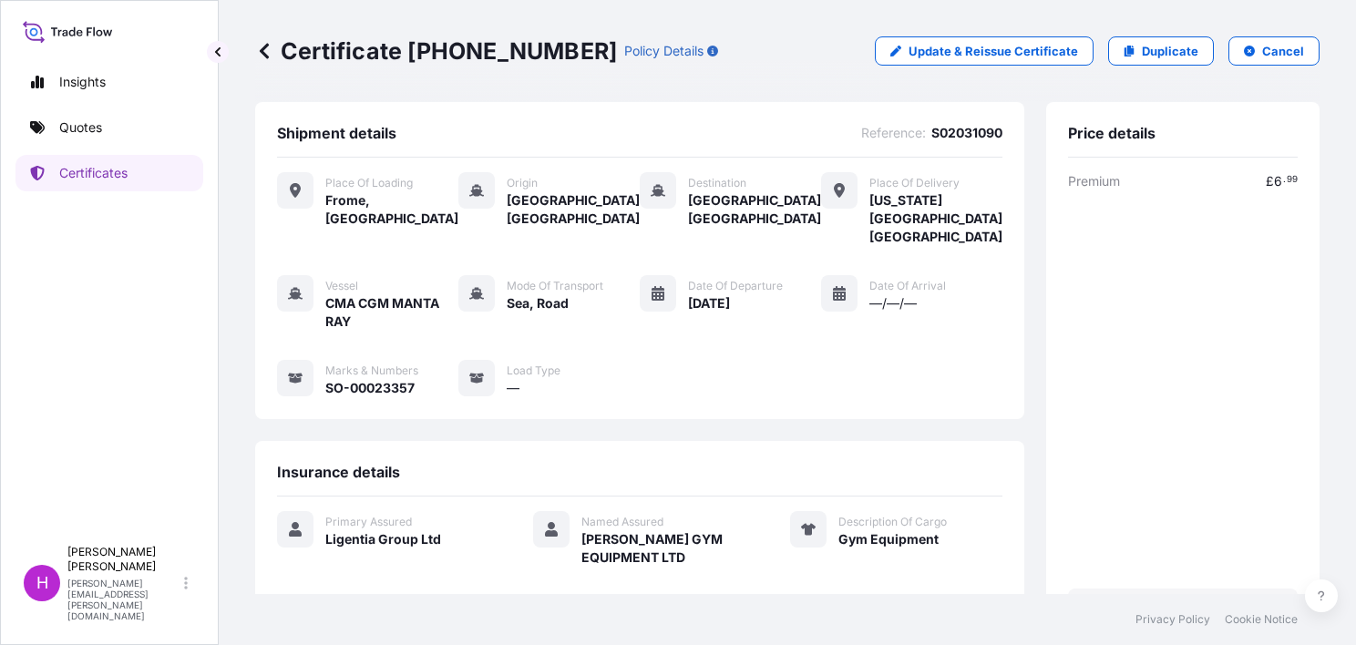
scroll to position [310, 0]
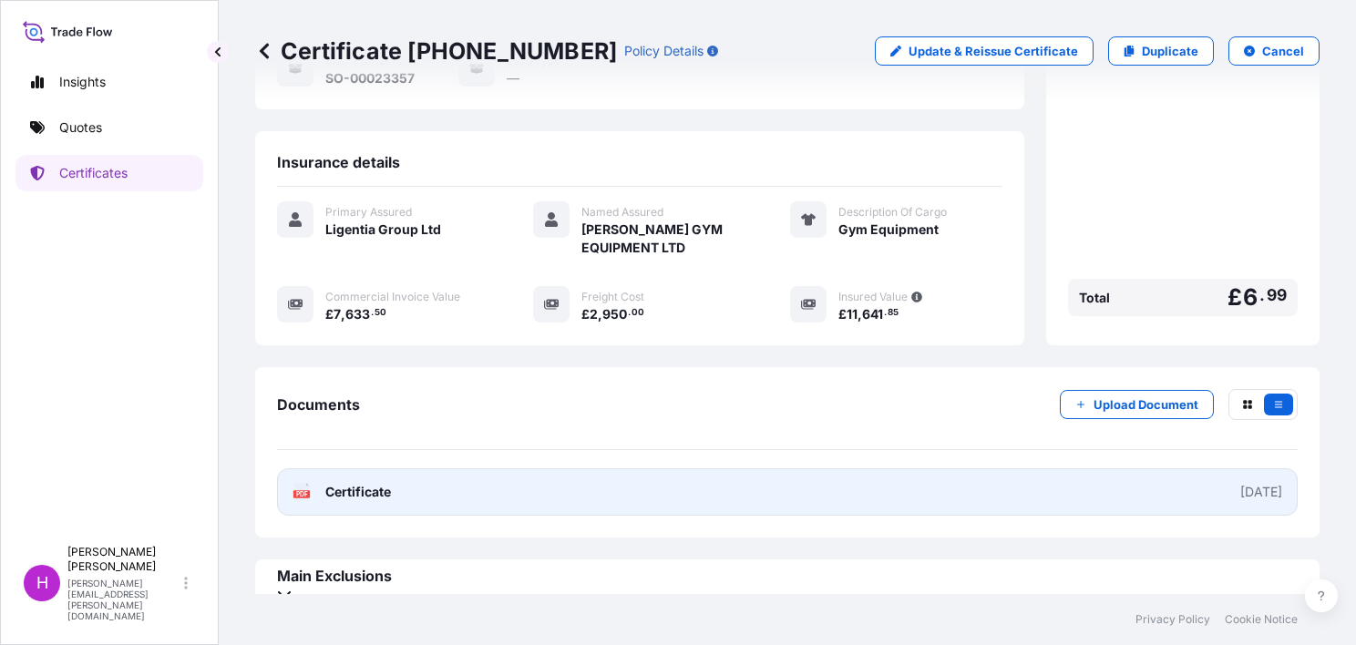
click at [332, 483] on span "Certificate" at bounding box center [358, 492] width 66 height 18
